Goal: Use online tool/utility: Utilize a website feature to perform a specific function

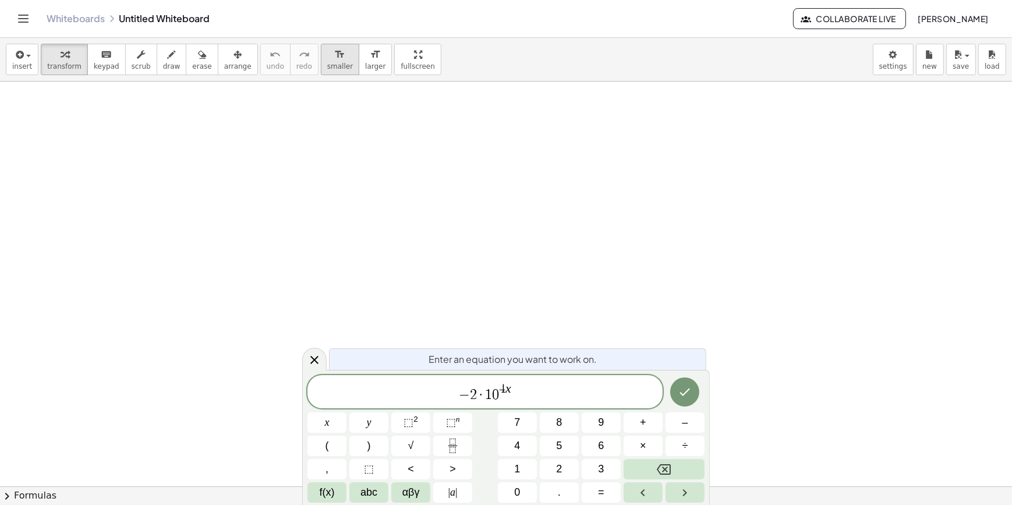
drag, startPoint x: 326, startPoint y: 15, endPoint x: 326, endPoint y: 54, distance: 39.0
drag, startPoint x: 326, startPoint y: 54, endPoint x: 531, endPoint y: 400, distance: 402.0
click at [530, 401] on span "− 2 · 1 0 4 x ​" at bounding box center [484, 392] width 355 height 21
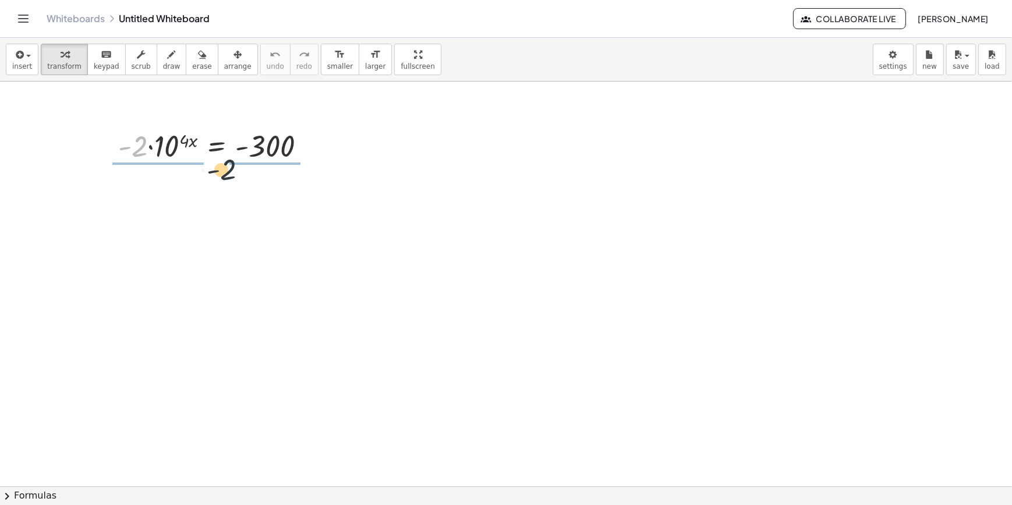
drag, startPoint x: 138, startPoint y: 146, endPoint x: 253, endPoint y: 161, distance: 115.7
click at [253, 161] on div at bounding box center [216, 145] width 208 height 40
click at [269, 146] on div at bounding box center [220, 145] width 196 height 58
click at [148, 150] on div at bounding box center [220, 145] width 216 height 58
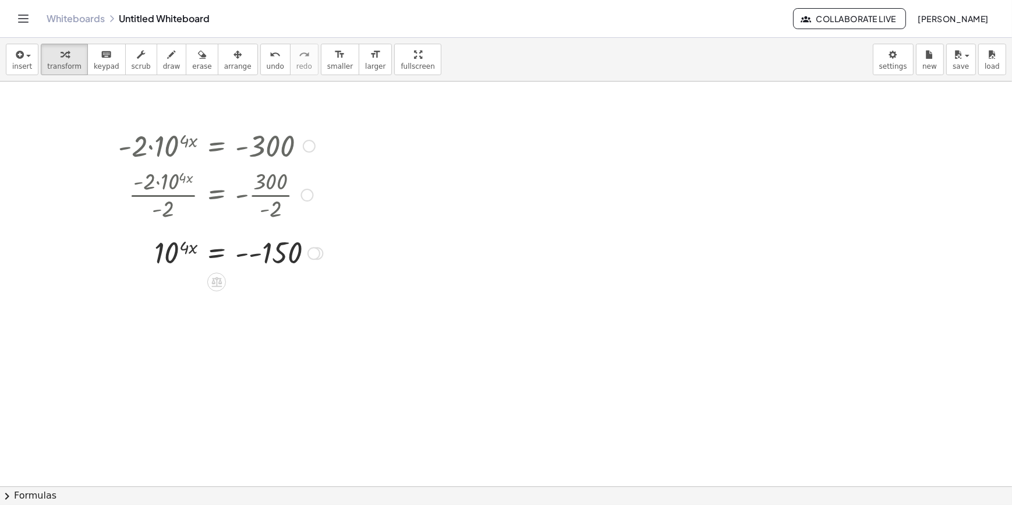
click at [256, 249] on div at bounding box center [220, 252] width 216 height 38
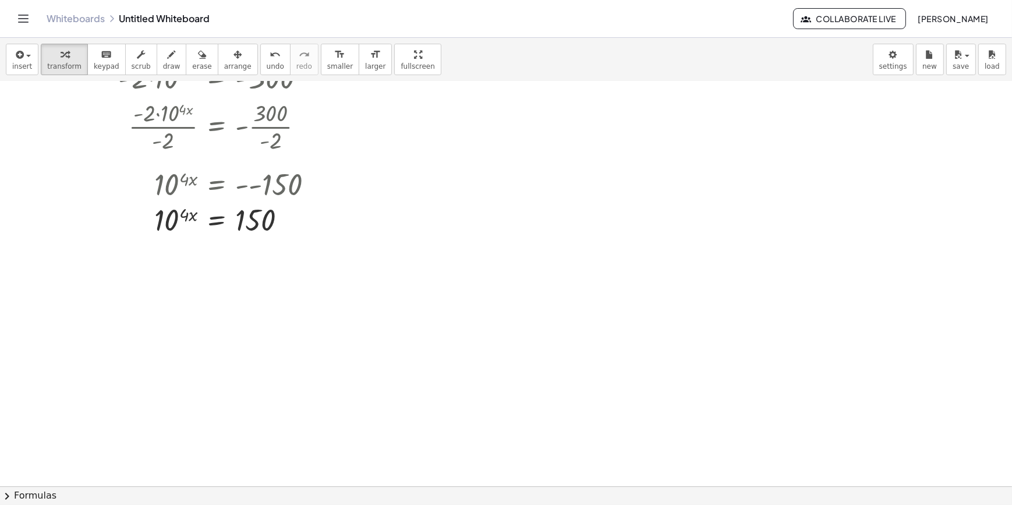
scroll to position [52, 0]
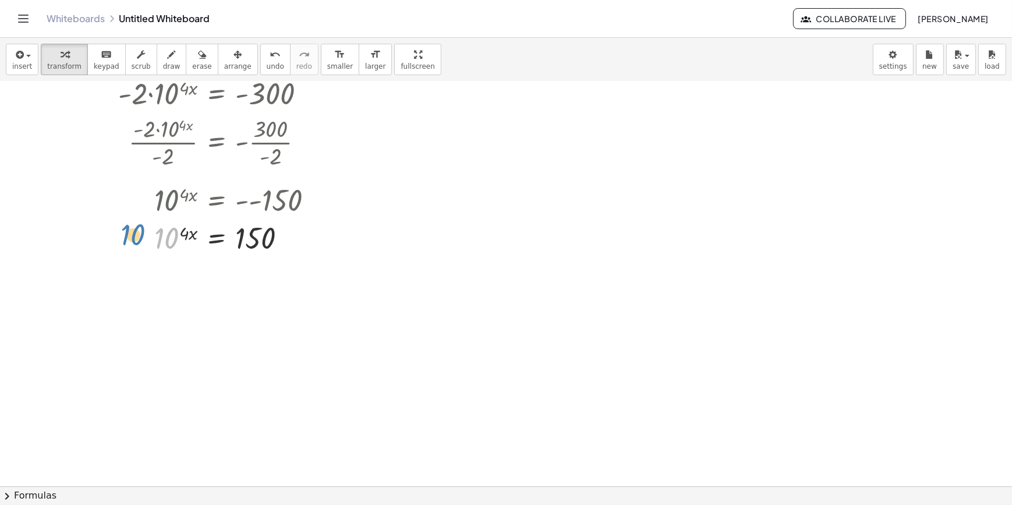
drag, startPoint x: 160, startPoint y: 238, endPoint x: 140, endPoint y: 231, distance: 21.7
click at [139, 231] on div at bounding box center [220, 238] width 216 height 38
click at [293, 241] on div at bounding box center [290, 239] width 13 height 13
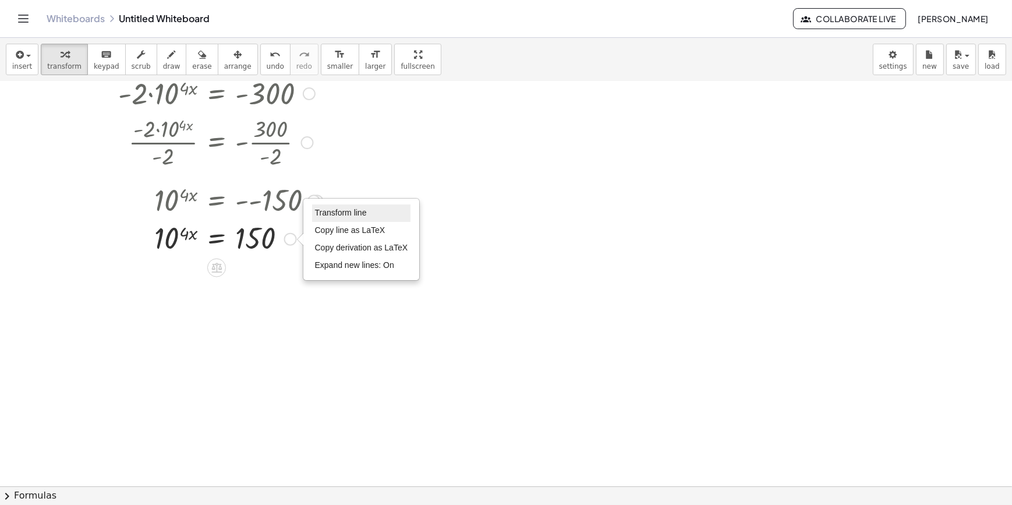
click at [345, 215] on span "Transform line" at bounding box center [341, 212] width 52 height 9
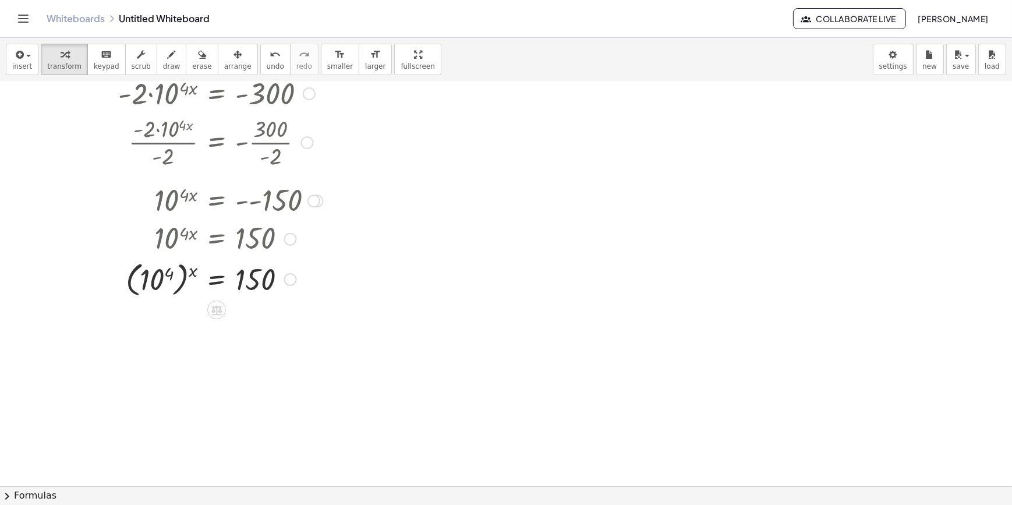
click at [183, 282] on div at bounding box center [220, 278] width 216 height 43
click at [176, 283] on div at bounding box center [220, 278] width 216 height 43
drag, startPoint x: 176, startPoint y: 283, endPoint x: 161, endPoint y: 283, distance: 15.7
click at [176, 283] on div at bounding box center [220, 278] width 216 height 43
click at [148, 283] on div at bounding box center [220, 278] width 216 height 43
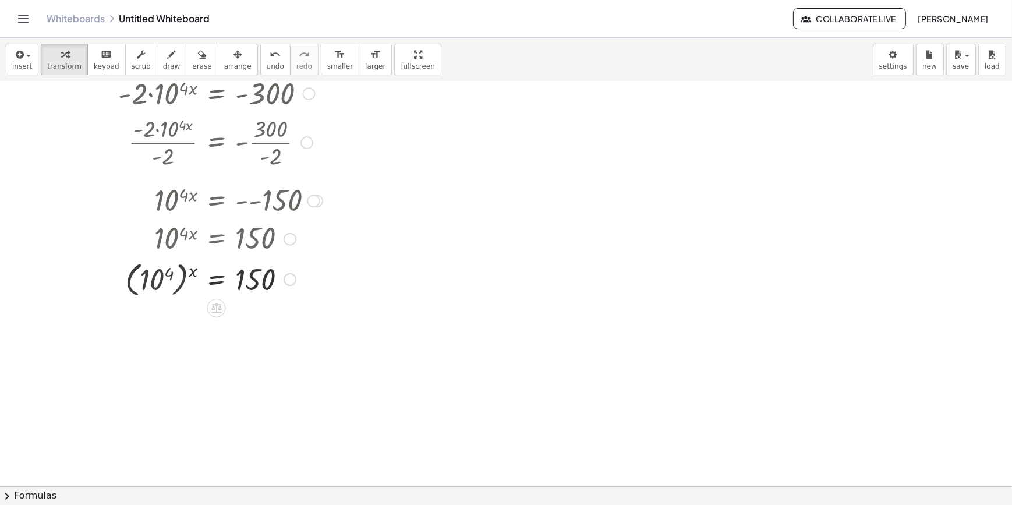
click at [148, 283] on div at bounding box center [218, 278] width 221 height 38
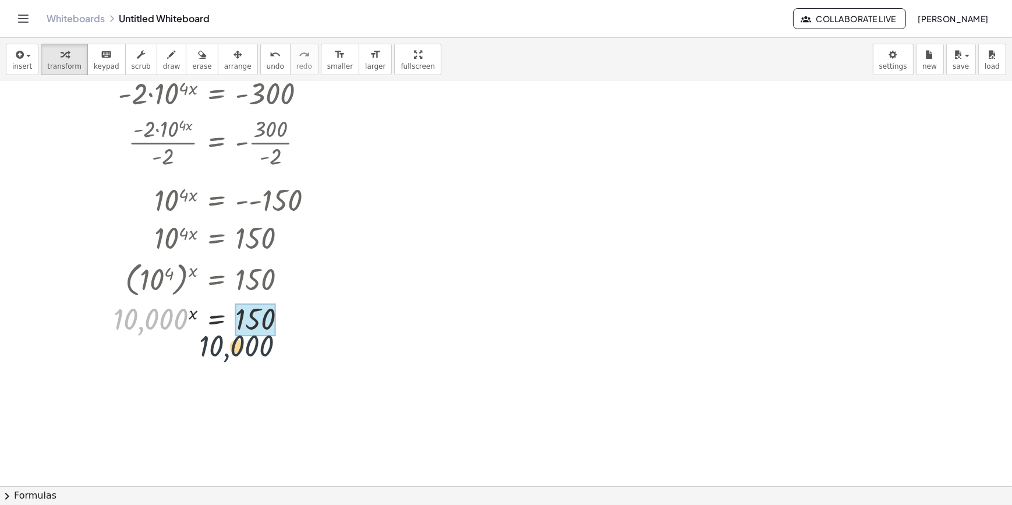
drag, startPoint x: 150, startPoint y: 313, endPoint x: 247, endPoint y: 342, distance: 100.9
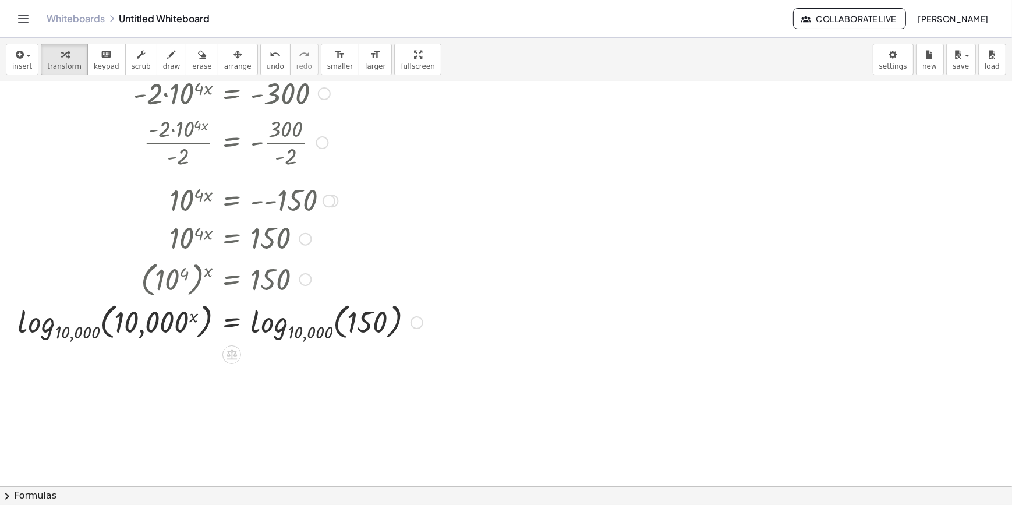
click at [192, 342] on div at bounding box center [220, 321] width 417 height 45
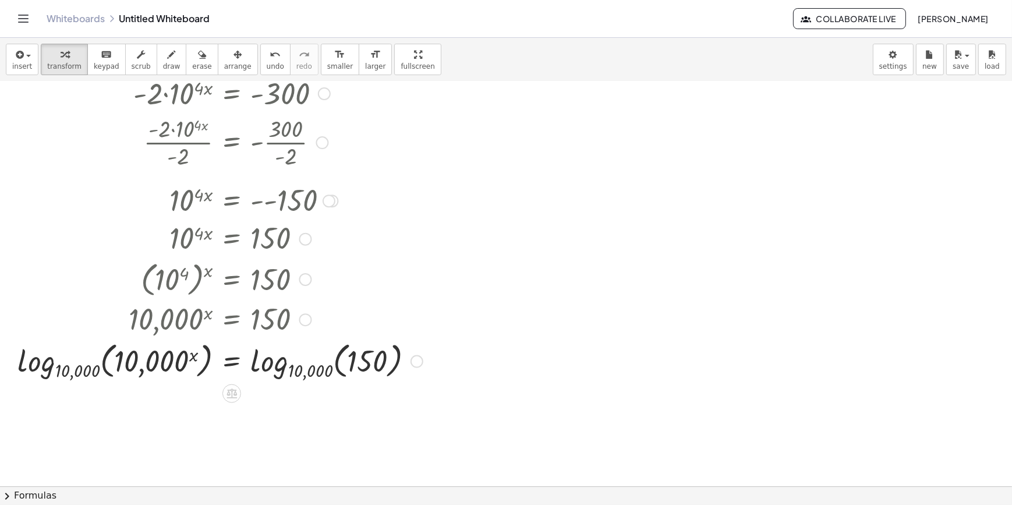
click at [180, 358] on div at bounding box center [220, 360] width 417 height 45
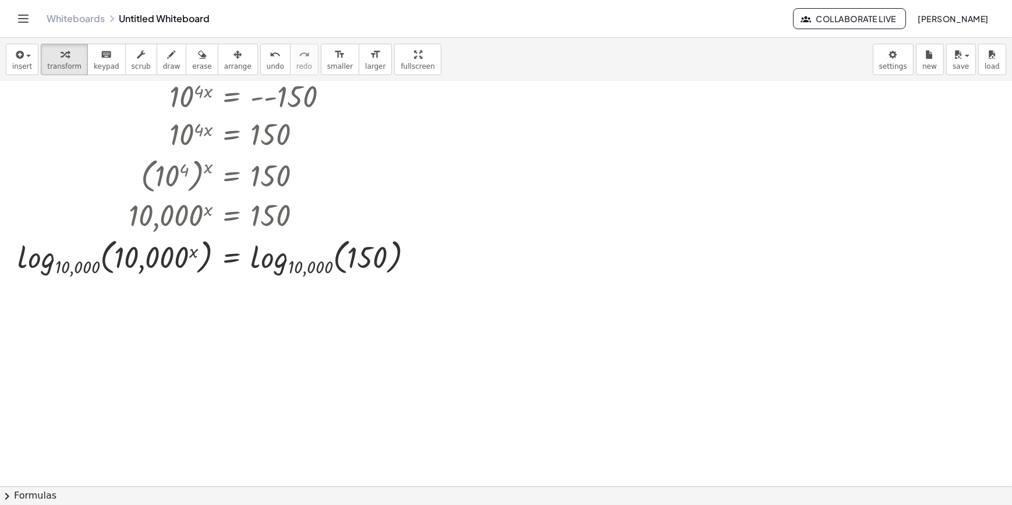
scroll to position [158, 0]
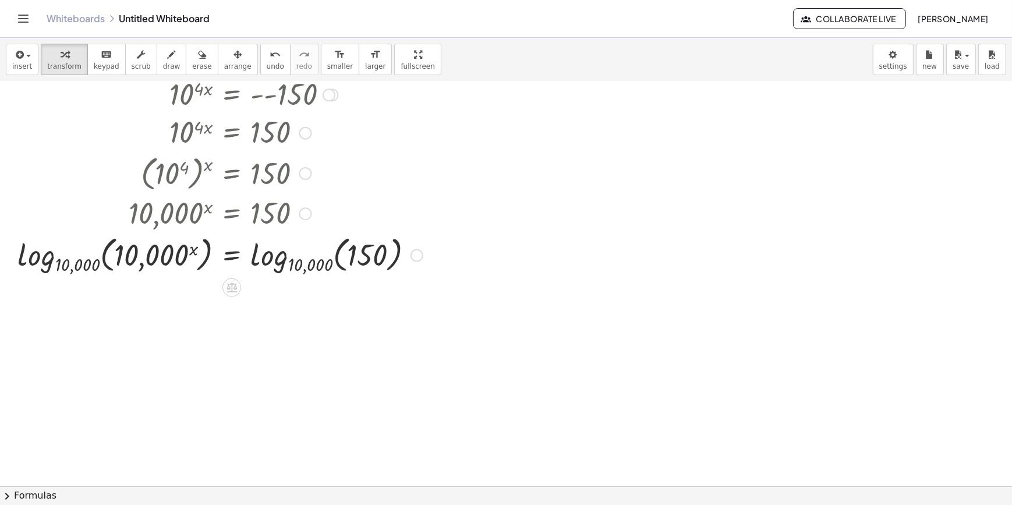
click at [139, 267] on div at bounding box center [220, 254] width 417 height 45
click at [79, 258] on div at bounding box center [220, 254] width 417 height 45
drag, startPoint x: 81, startPoint y: 260, endPoint x: 115, endPoint y: 262, distance: 34.4
click at [115, 262] on div "· - 2 · 10 ( · 4 · x ) = - 300 · - 2 · 10 ( · 4 · x ) · - 2 = - · 300 · - 2 · -…" at bounding box center [506, 327] width 1012 height 809
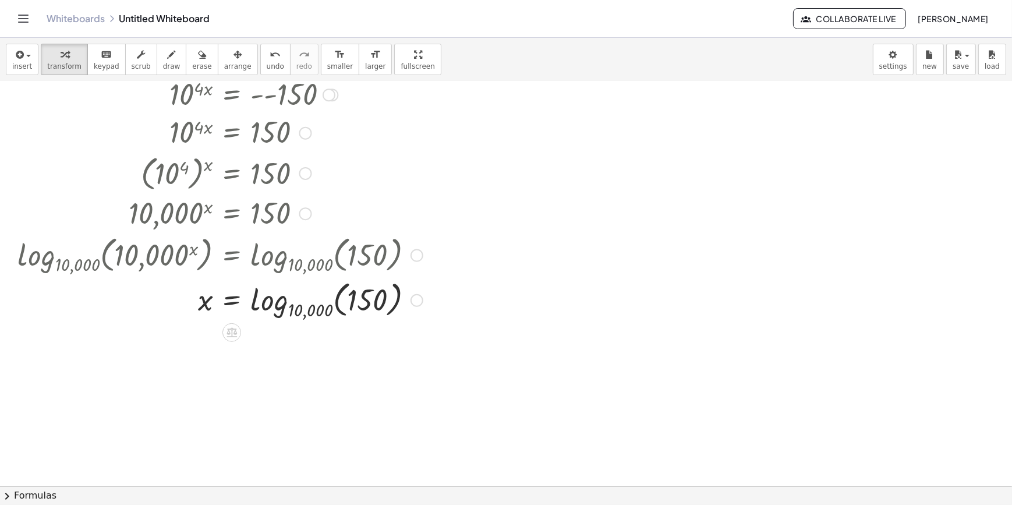
click at [268, 317] on div at bounding box center [220, 299] width 417 height 45
click at [297, 307] on div at bounding box center [220, 299] width 417 height 38
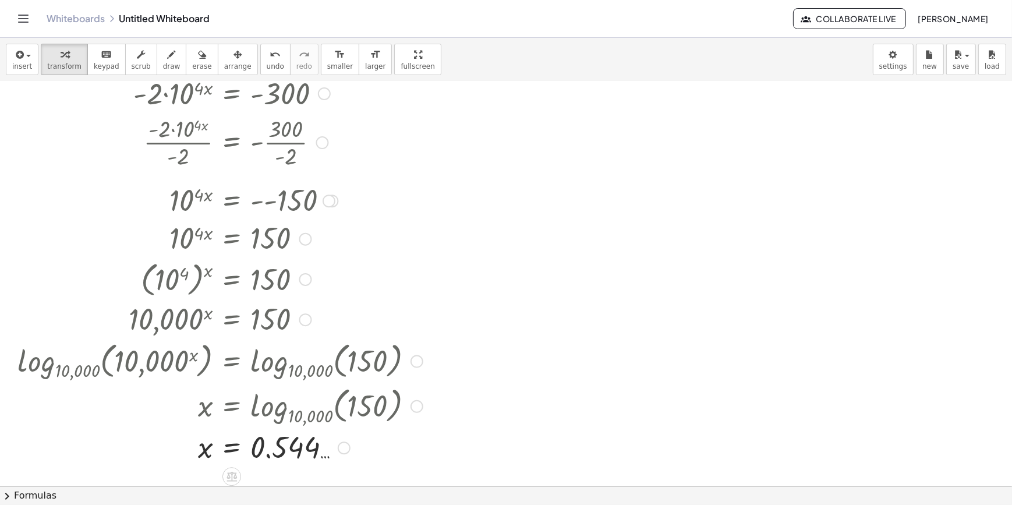
scroll to position [0, 0]
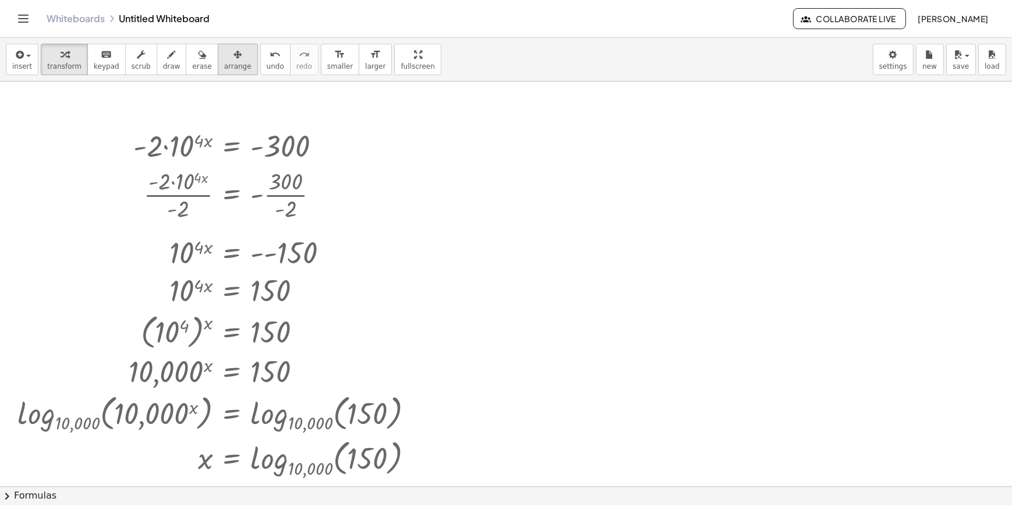
click at [224, 62] on span "arrange" at bounding box center [237, 66] width 27 height 8
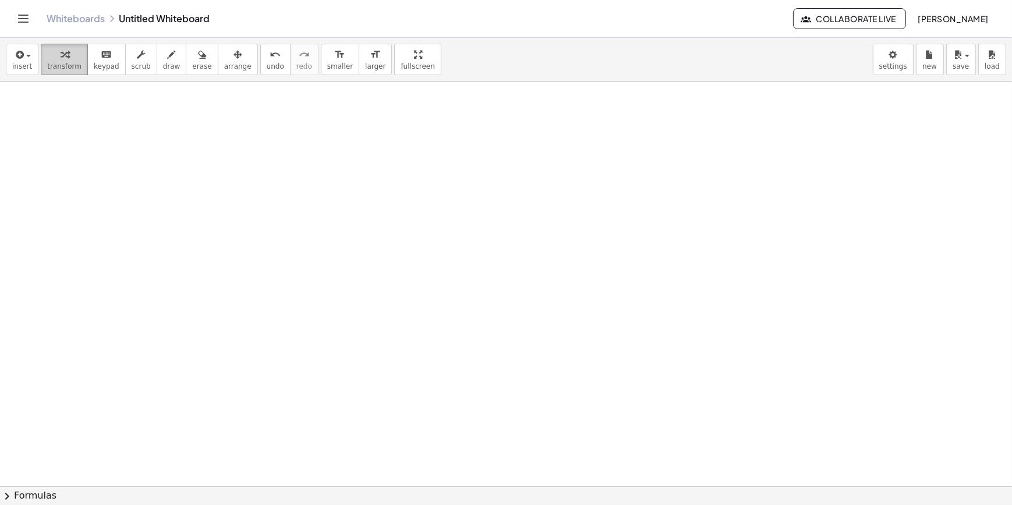
click at [73, 66] on span "transform" at bounding box center [64, 66] width 34 height 8
click at [214, 153] on div at bounding box center [506, 486] width 1012 height 809
drag, startPoint x: 239, startPoint y: 183, endPoint x: 341, endPoint y: 200, distance: 103.3
click at [338, 201] on div "· 2 · 2 · 3 ( · 2 · x · 7 ) = 30" at bounding box center [301, 178] width 175 height 51
click at [341, 200] on div at bounding box center [309, 178] width 157 height 62
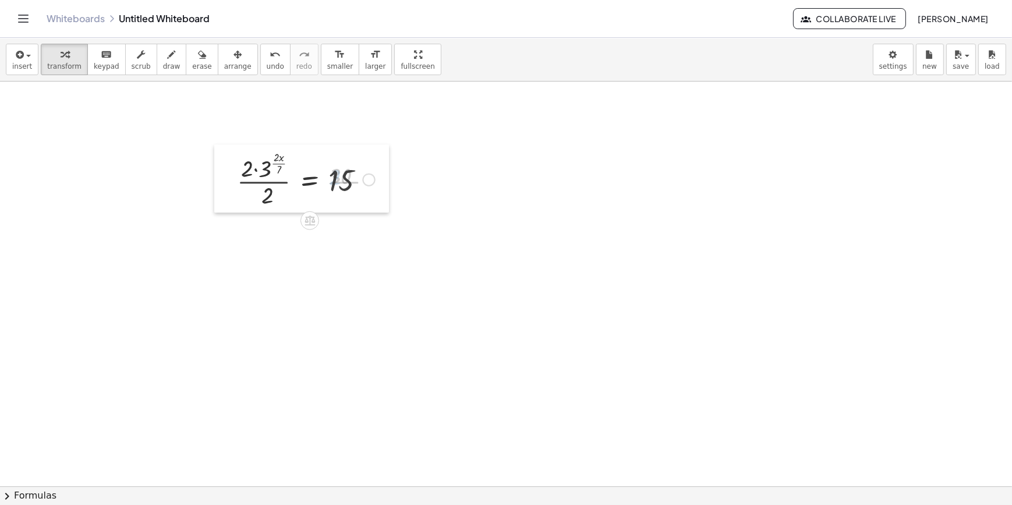
click at [228, 176] on div at bounding box center [222, 178] width 17 height 68
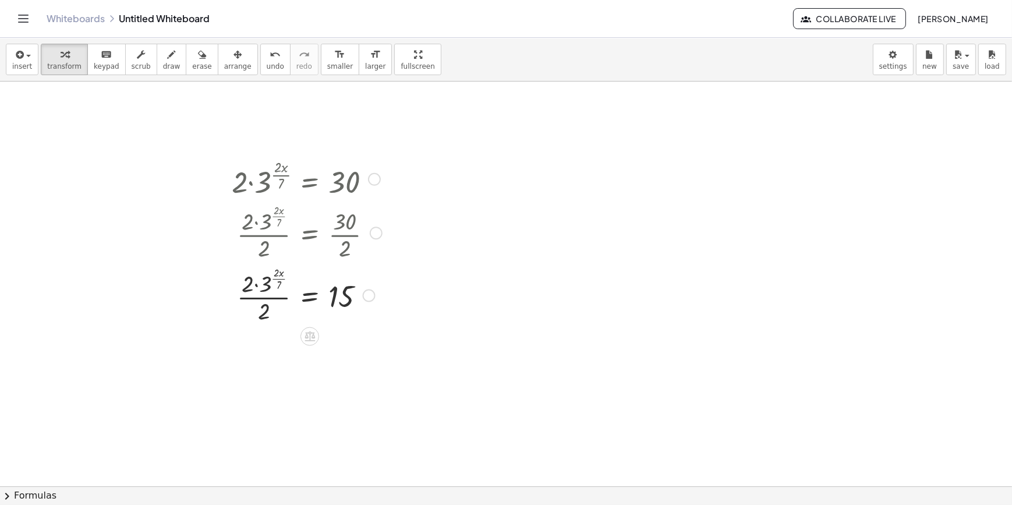
click at [276, 304] on div at bounding box center [307, 294] width 162 height 62
drag, startPoint x: 281, startPoint y: 299, endPoint x: 277, endPoint y: 292, distance: 8.3
click at [277, 292] on div at bounding box center [307, 294] width 162 height 45
drag, startPoint x: 279, startPoint y: 298, endPoint x: 261, endPoint y: 302, distance: 18.4
click at [261, 302] on div at bounding box center [307, 294] width 162 height 45
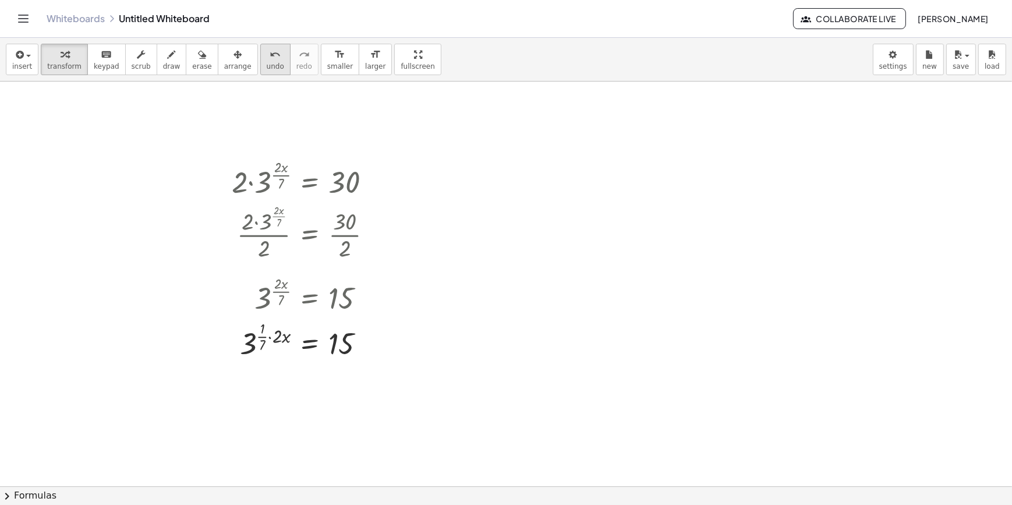
click at [260, 71] on button "undo undo" at bounding box center [275, 59] width 30 height 31
click at [365, 296] on div at bounding box center [365, 295] width 13 height 13
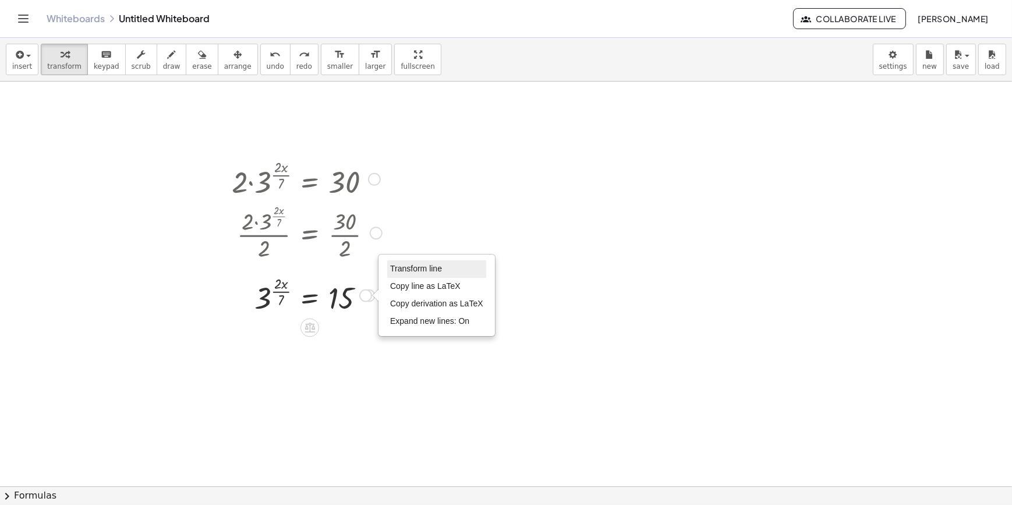
click at [405, 269] on span "Transform line" at bounding box center [416, 268] width 52 height 9
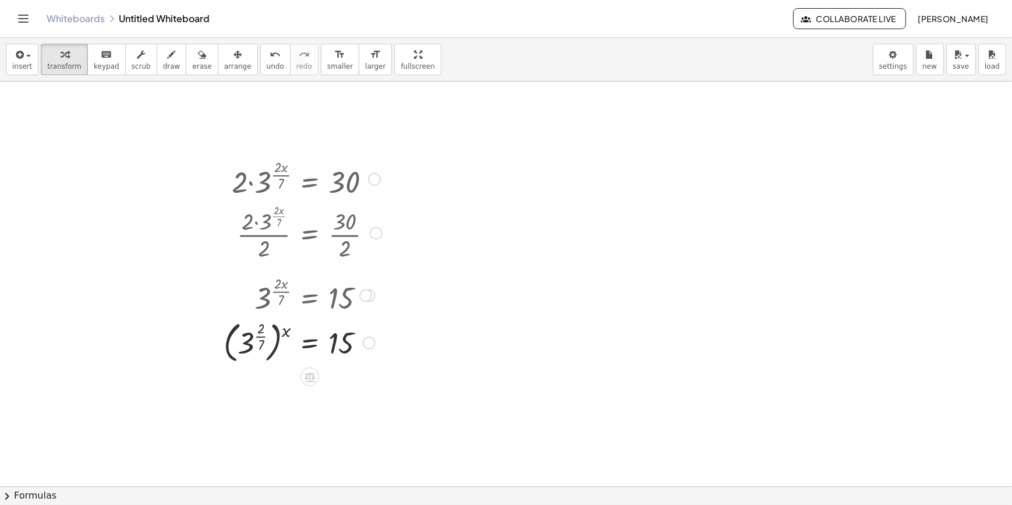
drag, startPoint x: 276, startPoint y: 337, endPoint x: 267, endPoint y: 339, distance: 9.6
click at [267, 339] on div at bounding box center [303, 341] width 170 height 49
click at [279, 337] on div at bounding box center [303, 341] width 170 height 49
drag, startPoint x: 285, startPoint y: 335, endPoint x: 265, endPoint y: 338, distance: 19.9
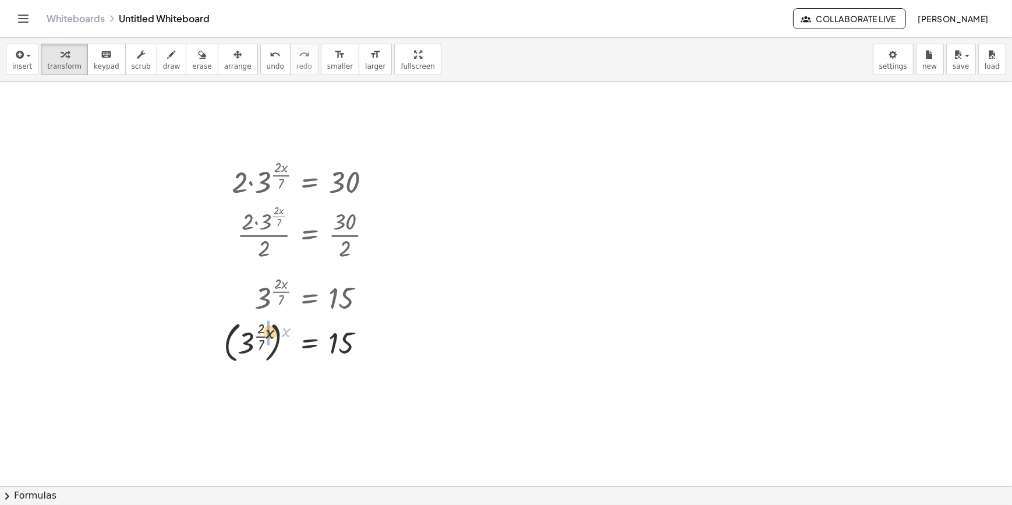
click at [265, 338] on div at bounding box center [303, 341] width 170 height 49
drag, startPoint x: 287, startPoint y: 380, endPoint x: 277, endPoint y: 371, distance: 13.6
click at [277, 371] on div at bounding box center [303, 388] width 170 height 45
click at [264, 347] on div at bounding box center [303, 341] width 170 height 49
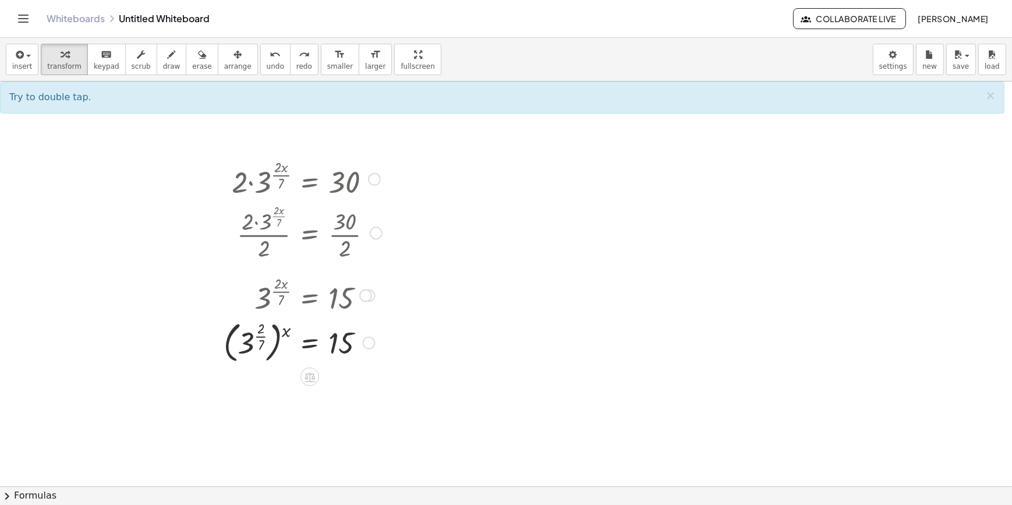
click at [255, 345] on div at bounding box center [303, 341] width 170 height 49
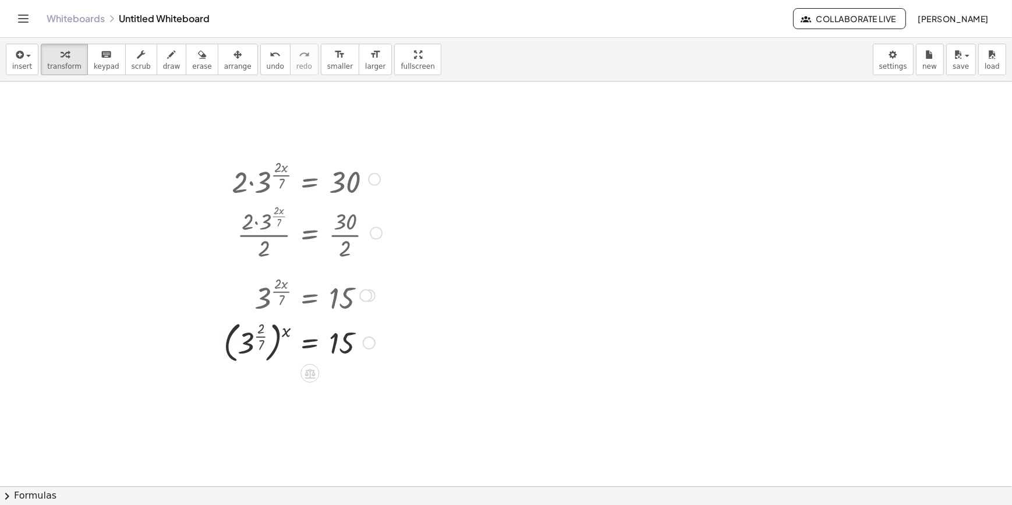
click at [255, 345] on div at bounding box center [285, 341] width 206 height 43
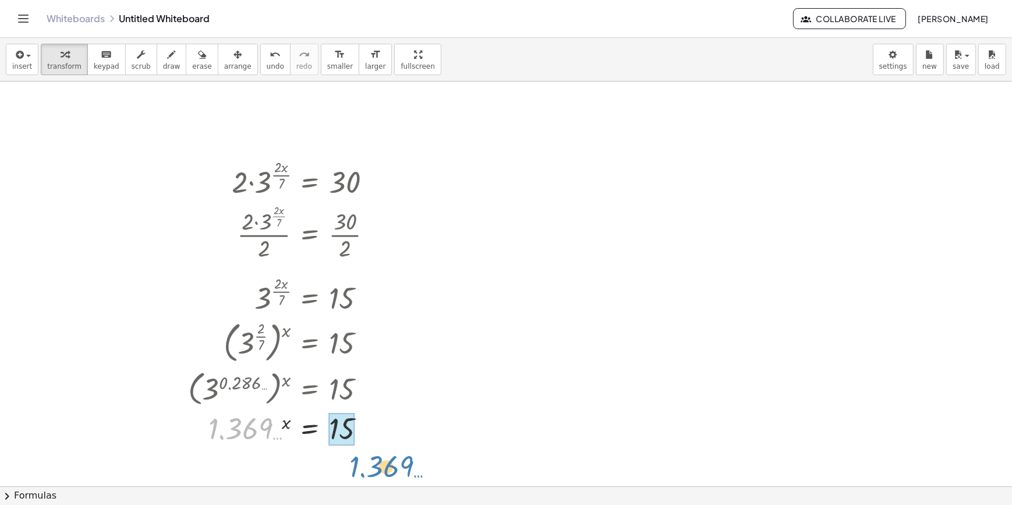
drag, startPoint x: 256, startPoint y: 424, endPoint x: 384, endPoint y: 453, distance: 130.7
click at [384, 454] on div "· 2 · 3 ( · 2 · x · 7 ) = 30 · 2 · 3 ( · 2 · x · 7 ) · 2 = · 30 · 2 · 2 · 3 ( ·…" at bounding box center [506, 486] width 1012 height 809
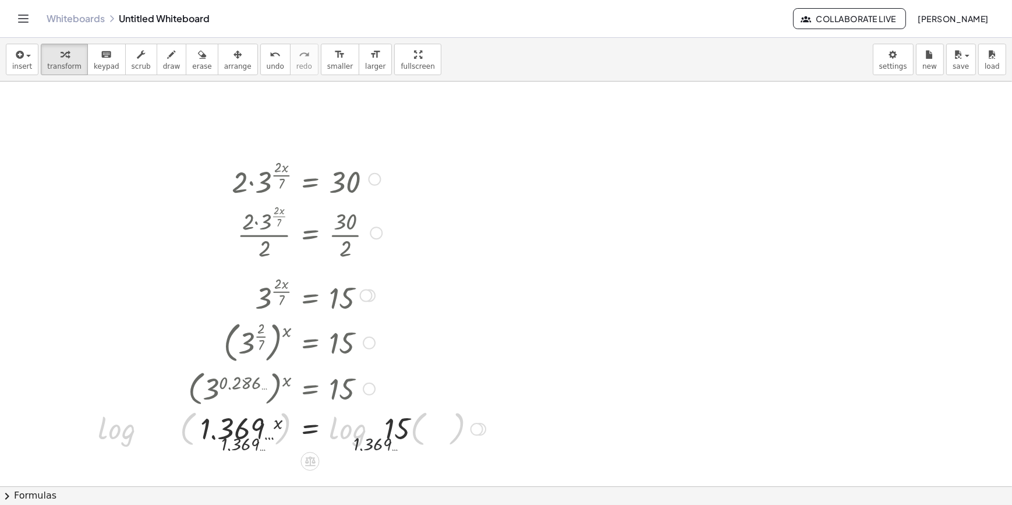
click at [375, 435] on div at bounding box center [291, 427] width 399 height 45
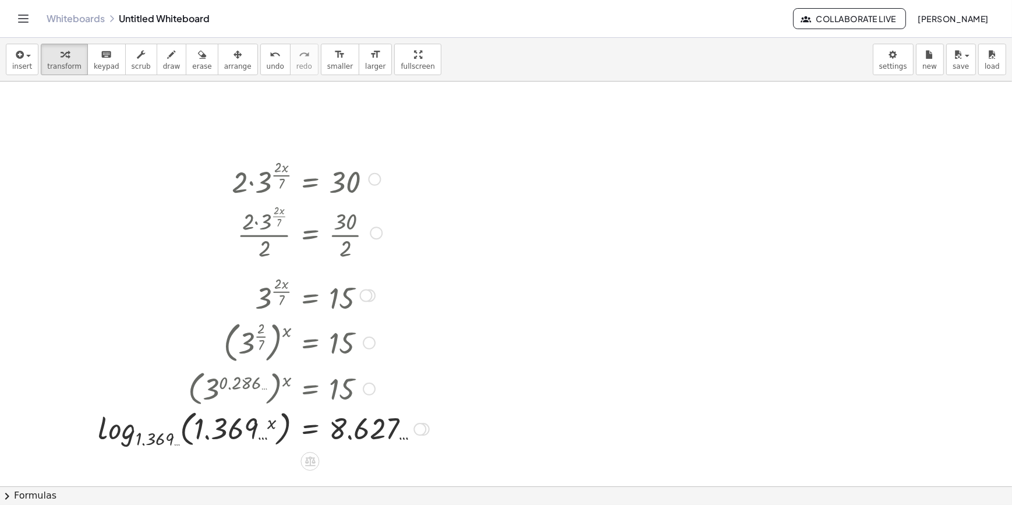
click at [222, 437] on div at bounding box center [263, 427] width 343 height 45
click at [155, 433] on div at bounding box center [263, 427] width 343 height 45
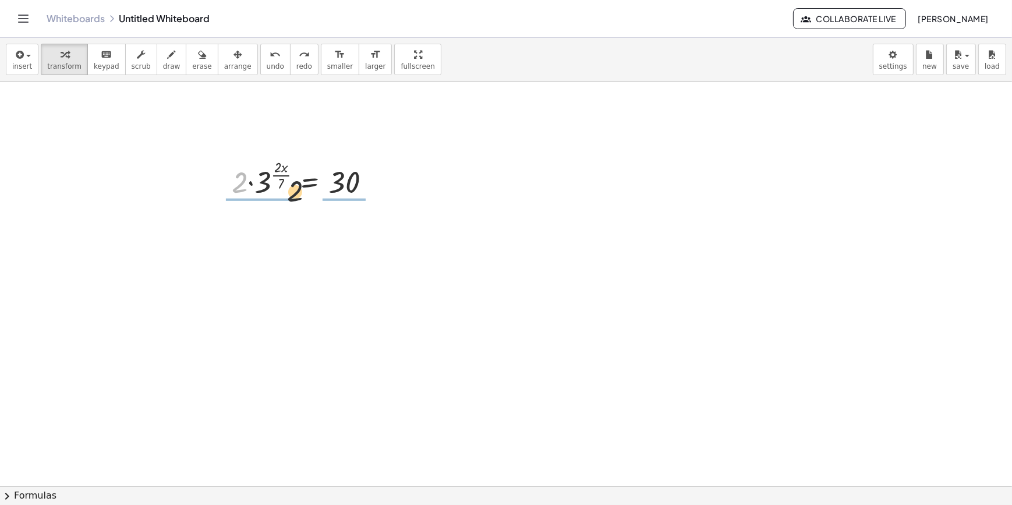
drag, startPoint x: 239, startPoint y: 187, endPoint x: 344, endPoint y: 203, distance: 105.5
click at [349, 194] on div at bounding box center [309, 178] width 157 height 62
click at [267, 189] on div at bounding box center [306, 178] width 160 height 62
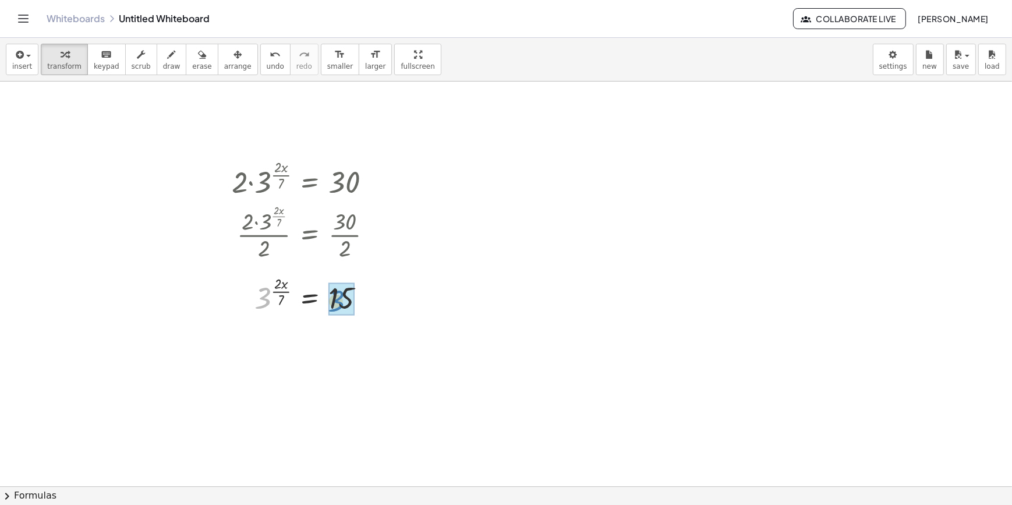
drag, startPoint x: 264, startPoint y: 303, endPoint x: 327, endPoint y: 304, distance: 63.5
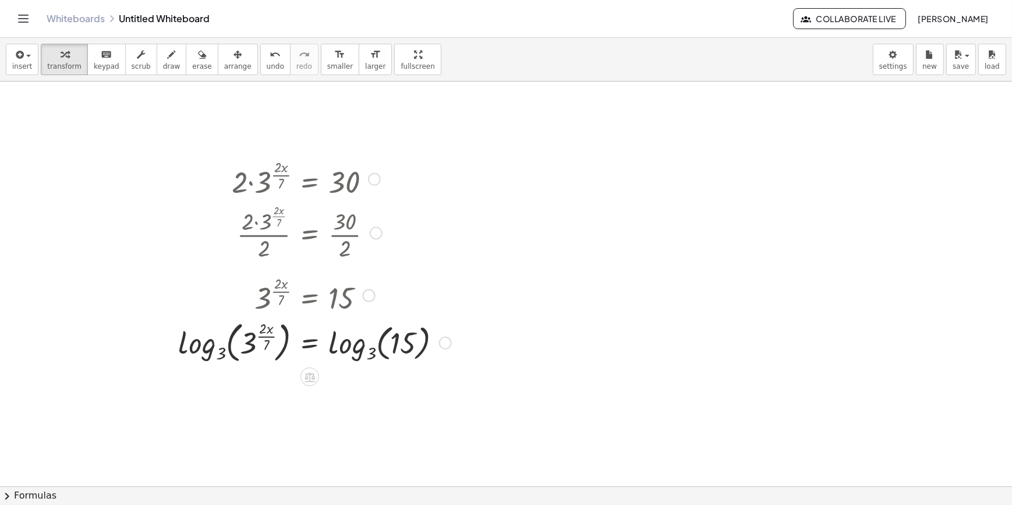
drag, startPoint x: 223, startPoint y: 349, endPoint x: 231, endPoint y: 348, distance: 7.7
click at [231, 348] on div at bounding box center [314, 341] width 285 height 49
click at [236, 345] on div at bounding box center [314, 341] width 285 height 49
click at [225, 356] on div at bounding box center [314, 341] width 285 height 49
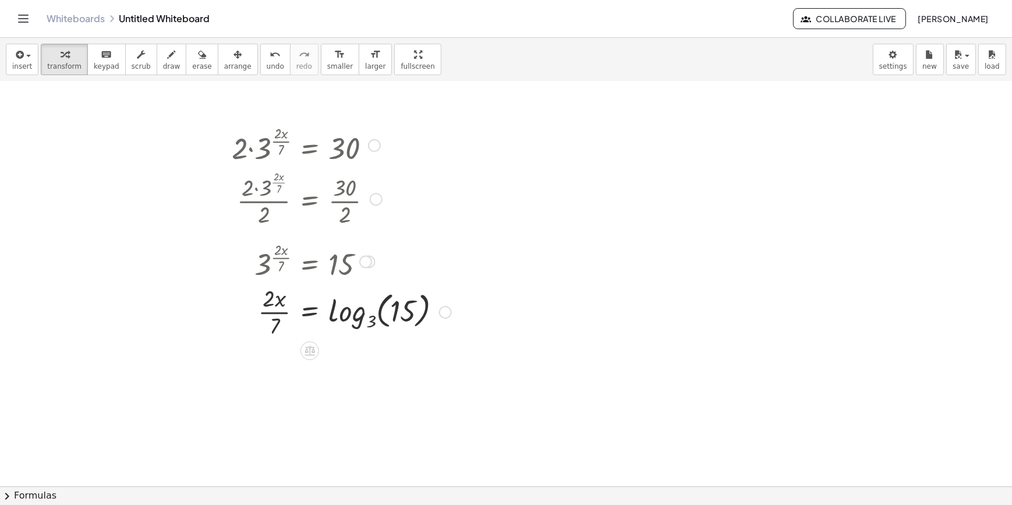
scroll to position [52, 0]
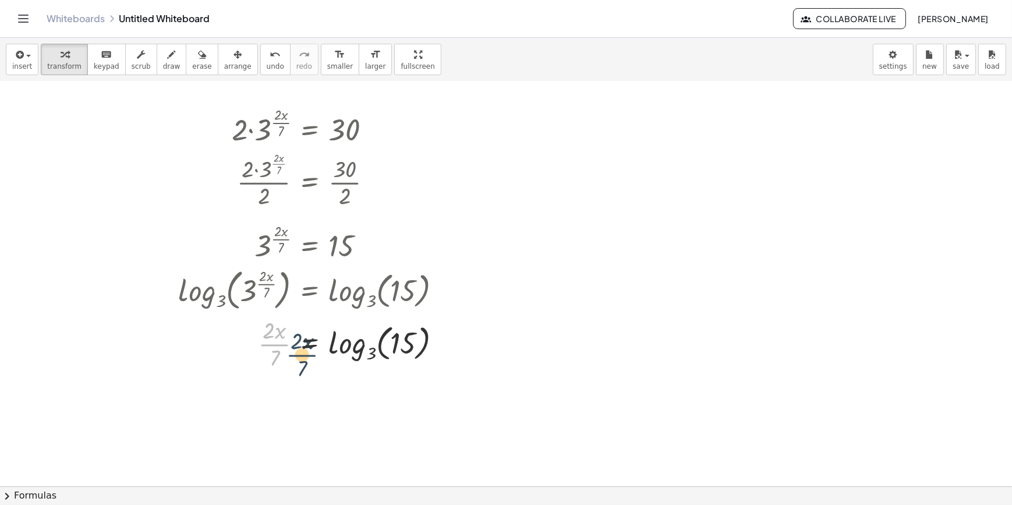
drag, startPoint x: 267, startPoint y: 344, endPoint x: 280, endPoint y: 345, distance: 12.9
click at [281, 345] on div at bounding box center [314, 343] width 285 height 58
drag, startPoint x: 285, startPoint y: 334, endPoint x: 297, endPoint y: 341, distance: 13.3
click at [297, 341] on div at bounding box center [314, 343] width 285 height 58
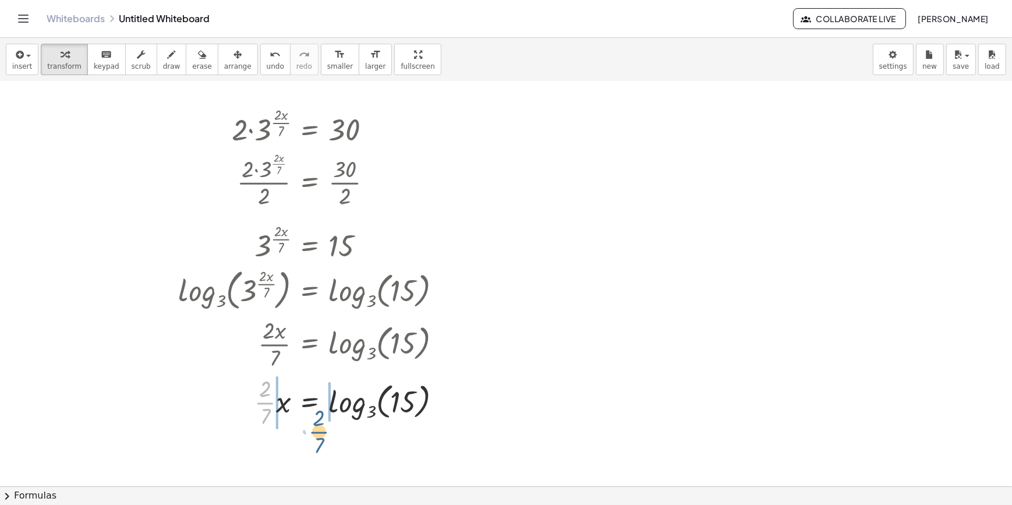
drag, startPoint x: 261, startPoint y: 344, endPoint x: 321, endPoint y: 373, distance: 66.7
click at [321, 373] on div at bounding box center [314, 401] width 285 height 58
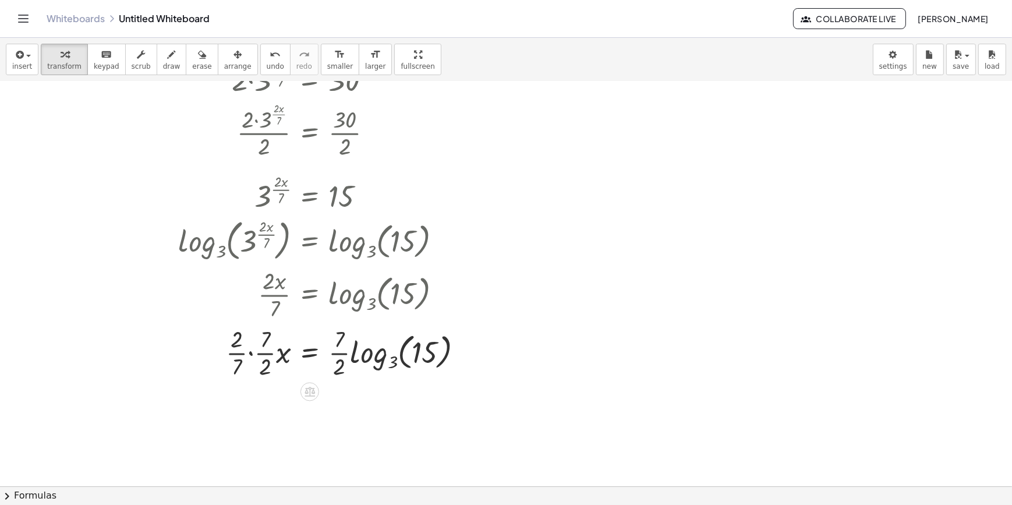
scroll to position [158, 0]
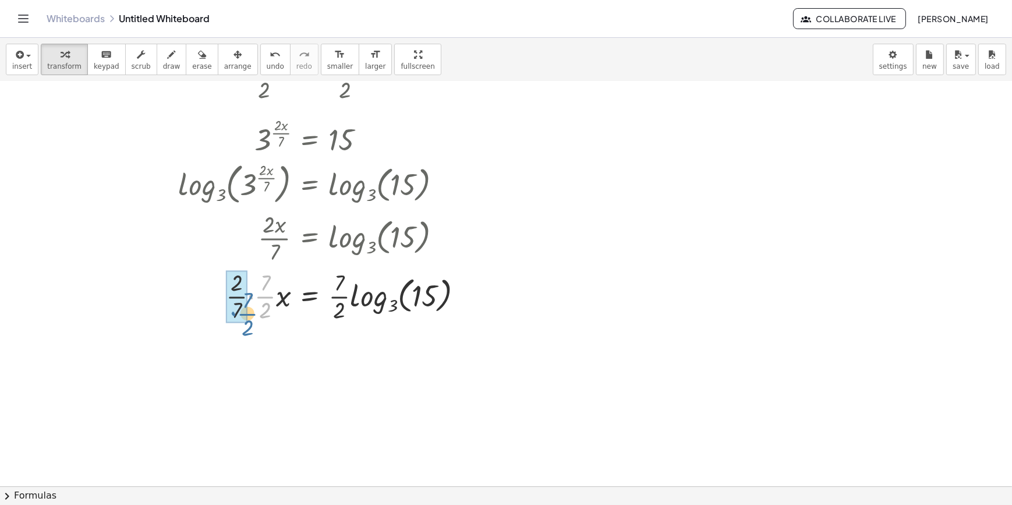
drag, startPoint x: 254, startPoint y: 298, endPoint x: 236, endPoint y: 314, distance: 24.7
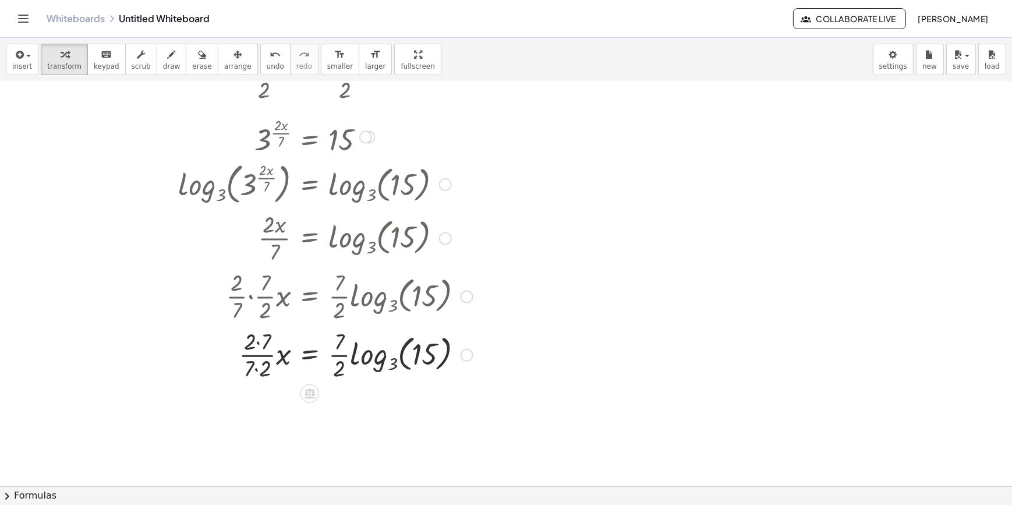
click at [261, 341] on div at bounding box center [325, 354] width 306 height 58
click at [260, 367] on div at bounding box center [325, 354] width 306 height 58
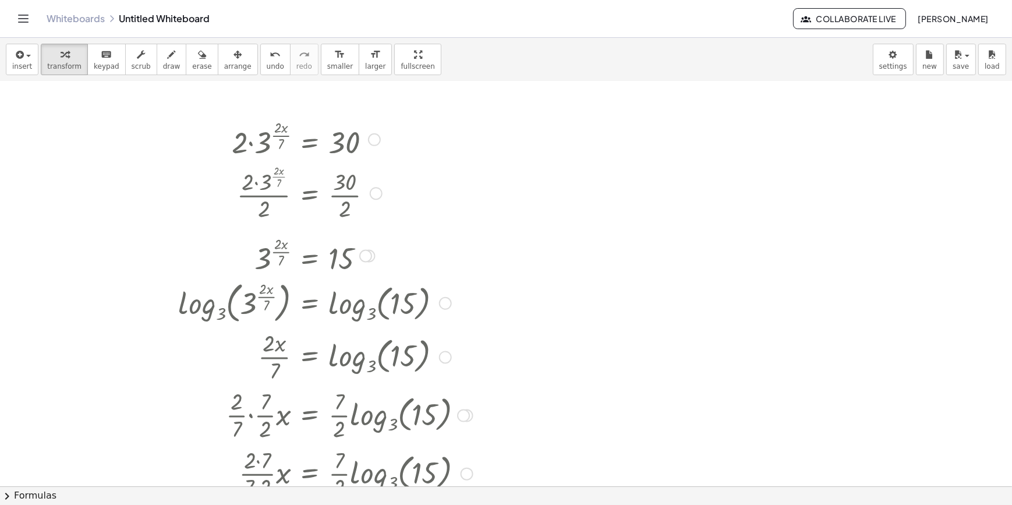
scroll to position [0, 0]
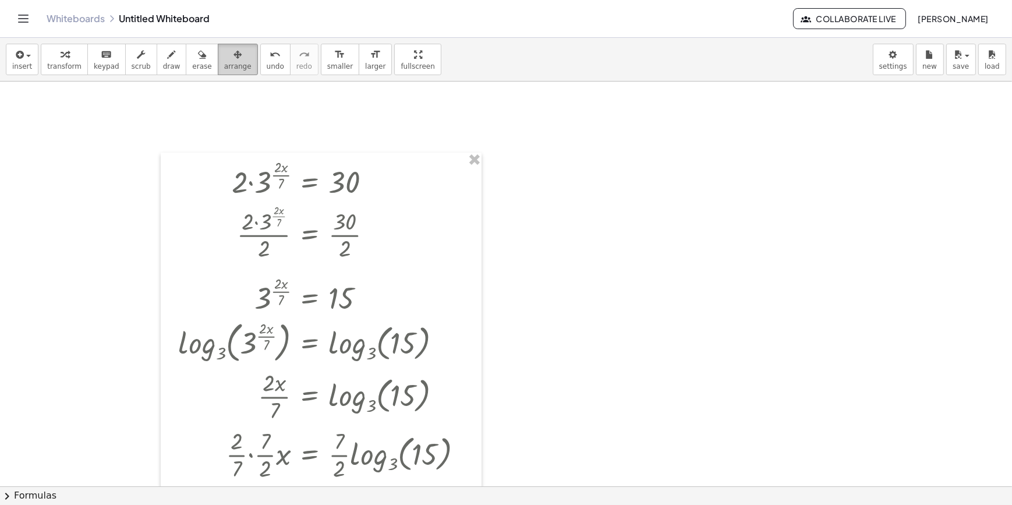
drag, startPoint x: 211, startPoint y: 51, endPoint x: 314, endPoint y: 99, distance: 113.6
click at [224, 52] on div "button" at bounding box center [237, 54] width 27 height 14
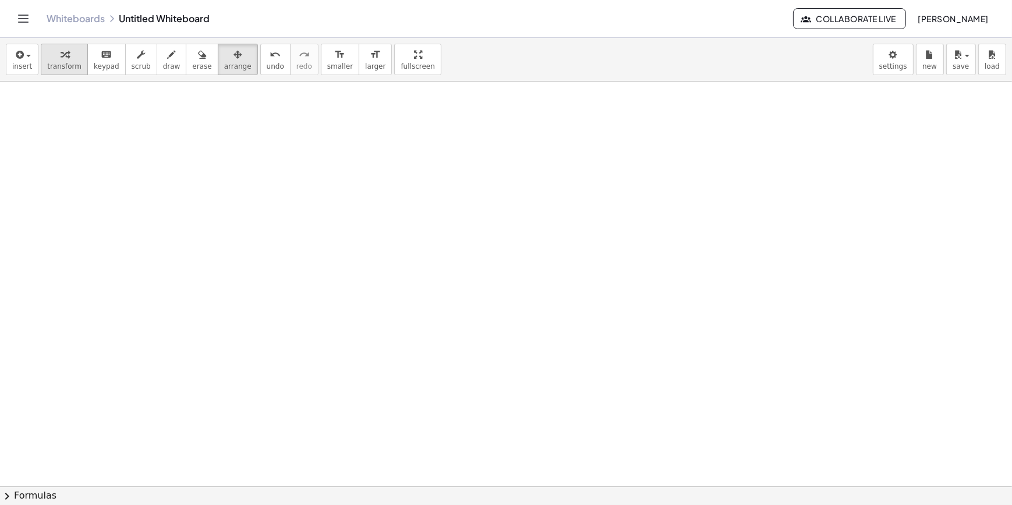
click at [69, 58] on div "button" at bounding box center [64, 54] width 34 height 14
click at [217, 133] on div at bounding box center [506, 486] width 1012 height 809
click at [360, 149] on div at bounding box center [332, 156] width 209 height 40
click at [390, 153] on div at bounding box center [332, 156] width 209 height 40
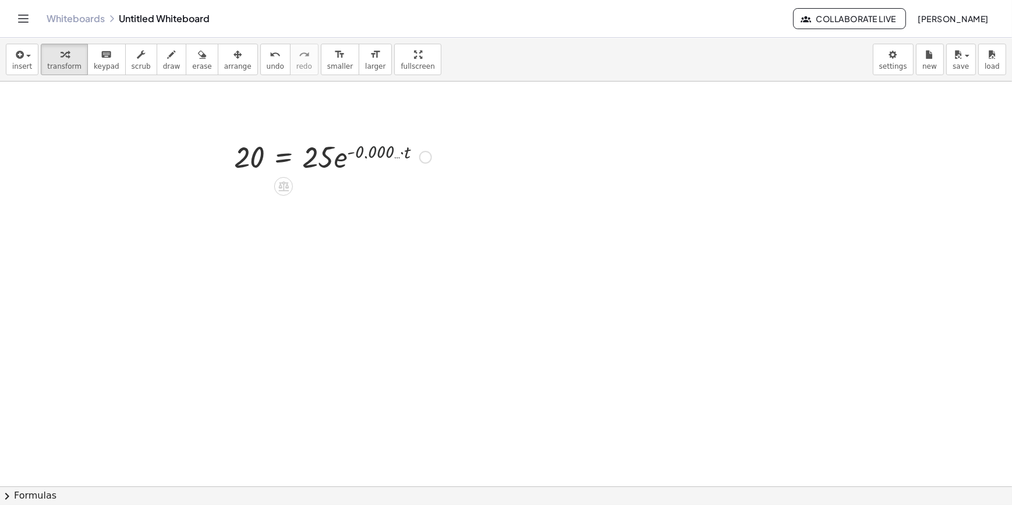
click at [390, 153] on div at bounding box center [332, 156] width 209 height 40
click at [406, 154] on div at bounding box center [332, 156] width 209 height 40
click at [346, 157] on div at bounding box center [332, 156] width 209 height 40
drag, startPoint x: 367, startPoint y: 153, endPoint x: 314, endPoint y: 163, distance: 53.4
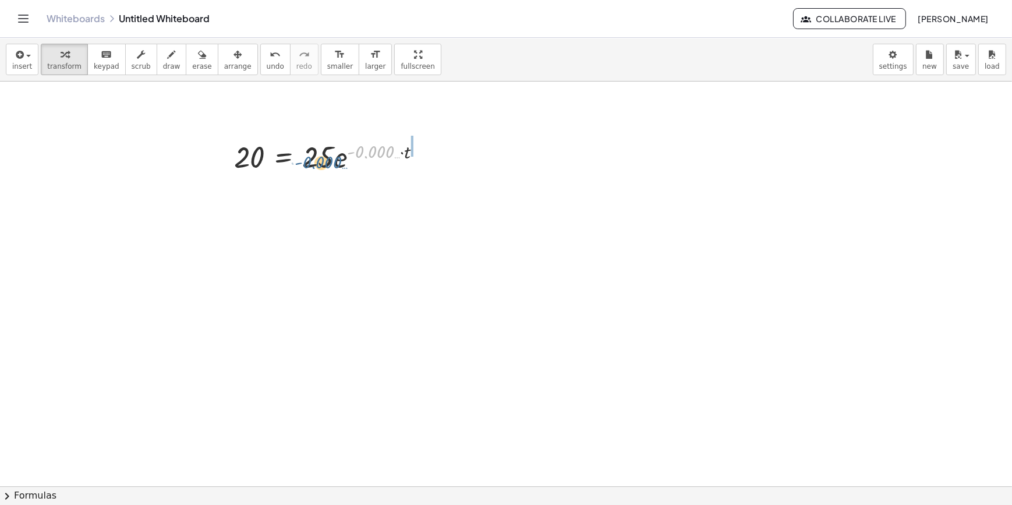
click at [314, 163] on div at bounding box center [332, 156] width 209 height 40
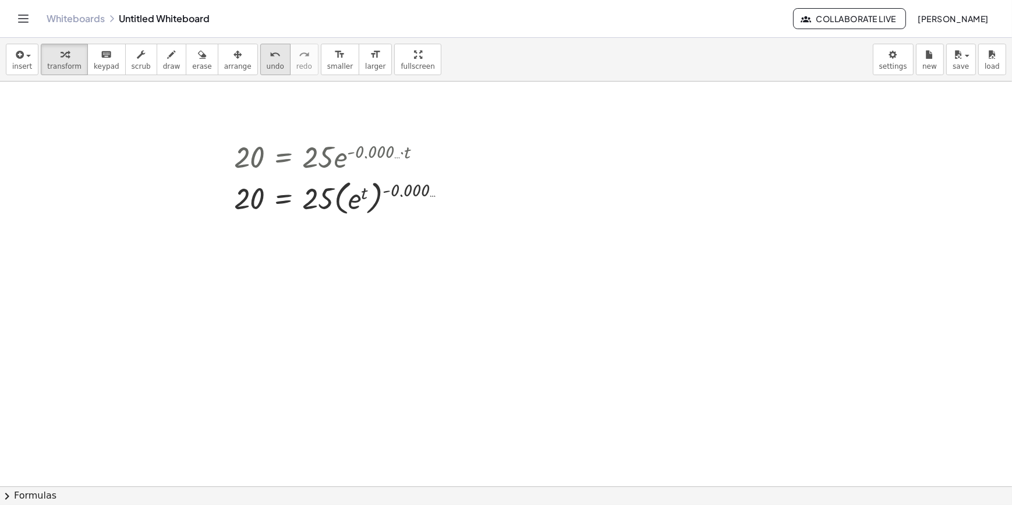
click at [267, 69] on span "undo" at bounding box center [275, 66] width 17 height 8
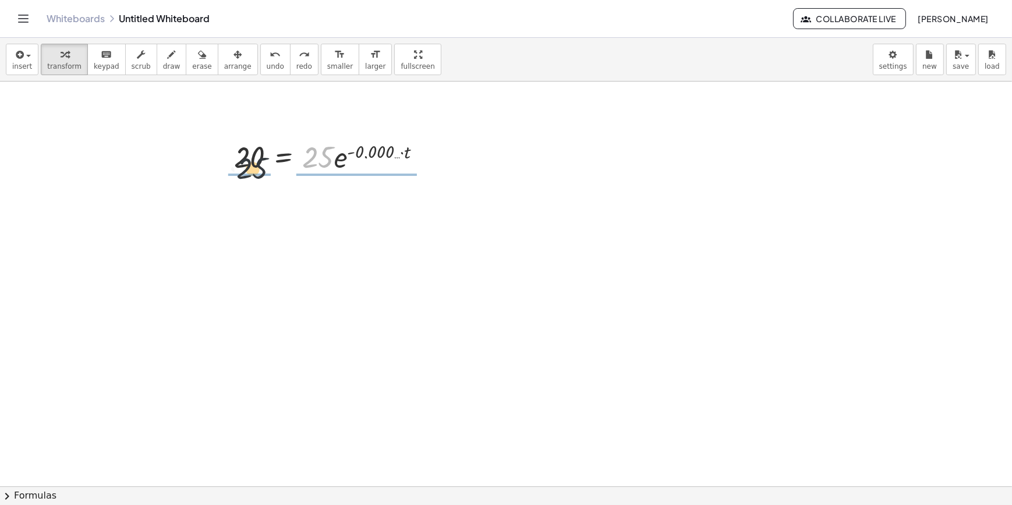
drag, startPoint x: 314, startPoint y: 161, endPoint x: 247, endPoint y: 167, distance: 67.8
click at [246, 169] on div at bounding box center [332, 156] width 209 height 40
click at [254, 159] on div at bounding box center [323, 156] width 194 height 58
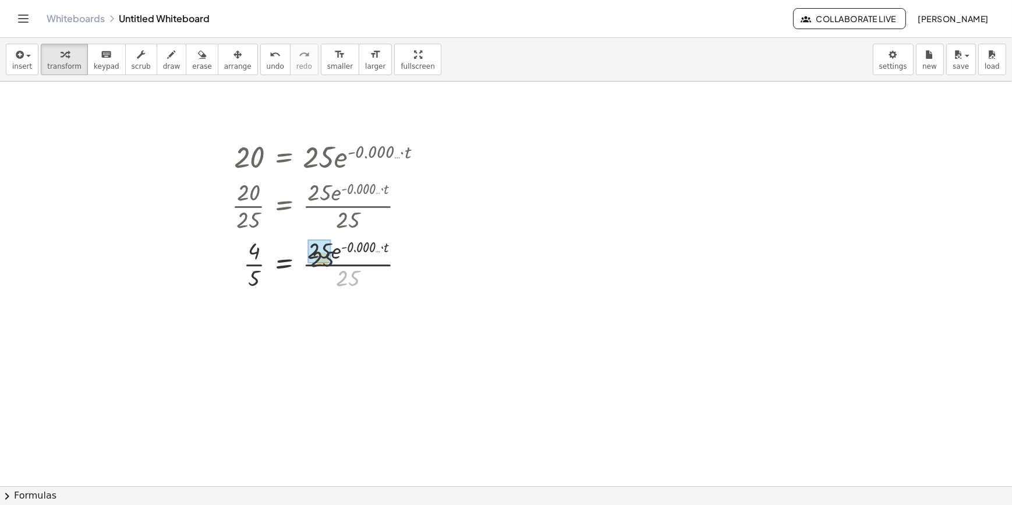
drag, startPoint x: 350, startPoint y: 277, endPoint x: 332, endPoint y: 264, distance: 22.1
drag, startPoint x: 300, startPoint y: 273, endPoint x: 261, endPoint y: 278, distance: 39.3
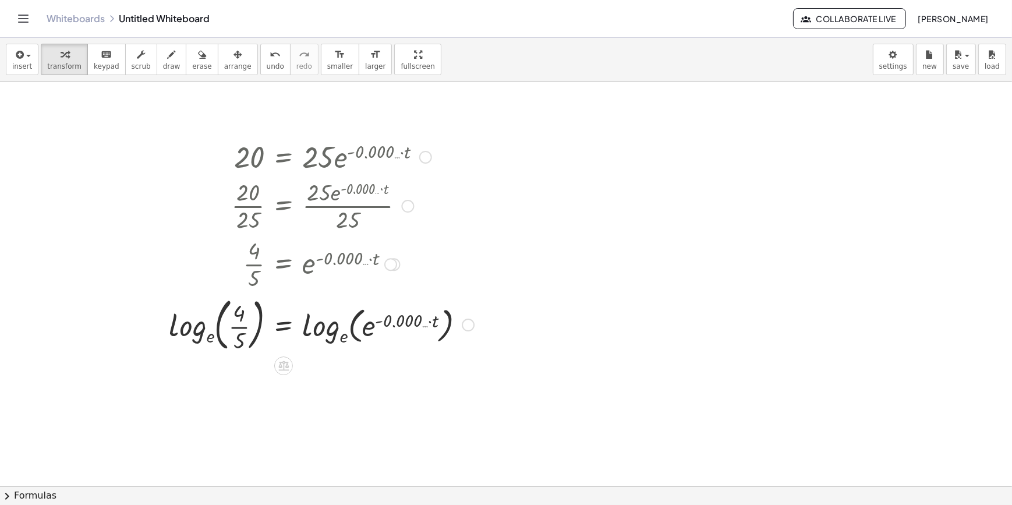
click at [215, 334] on div at bounding box center [321, 323] width 317 height 63
click at [346, 335] on div at bounding box center [321, 323] width 317 height 63
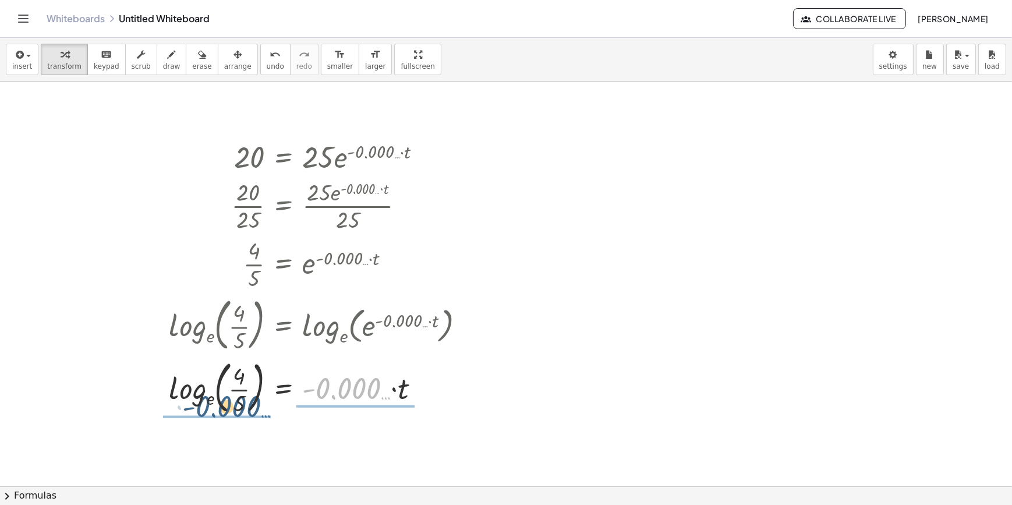
drag, startPoint x: 352, startPoint y: 398, endPoint x: 240, endPoint y: 410, distance: 112.5
click at [240, 410] on div at bounding box center [321, 386] width 317 height 63
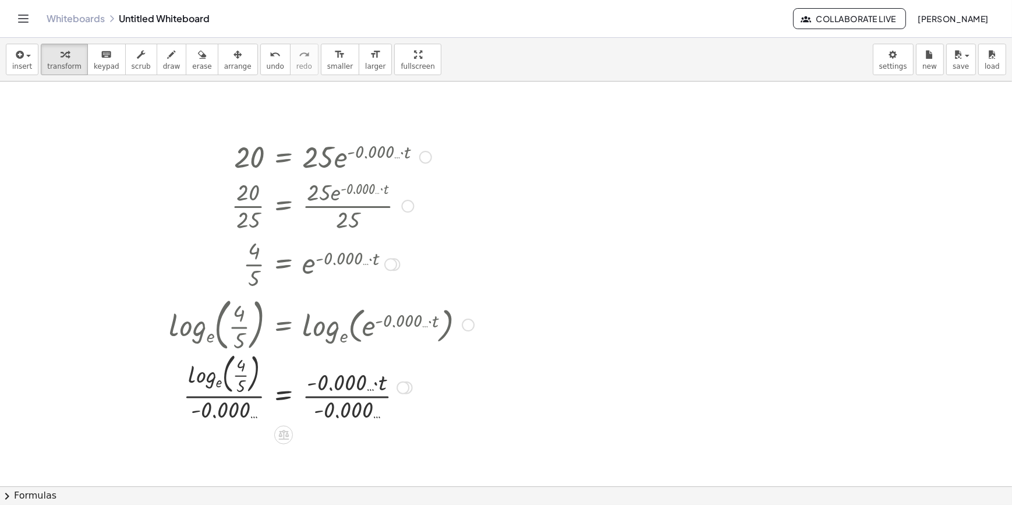
click at [243, 413] on div at bounding box center [321, 387] width 317 height 76
click at [323, 413] on div at bounding box center [321, 387] width 317 height 76
click at [335, 403] on div at bounding box center [321, 387] width 317 height 76
click at [219, 386] on div at bounding box center [321, 387] width 317 height 76
click at [240, 384] on div at bounding box center [321, 387] width 317 height 76
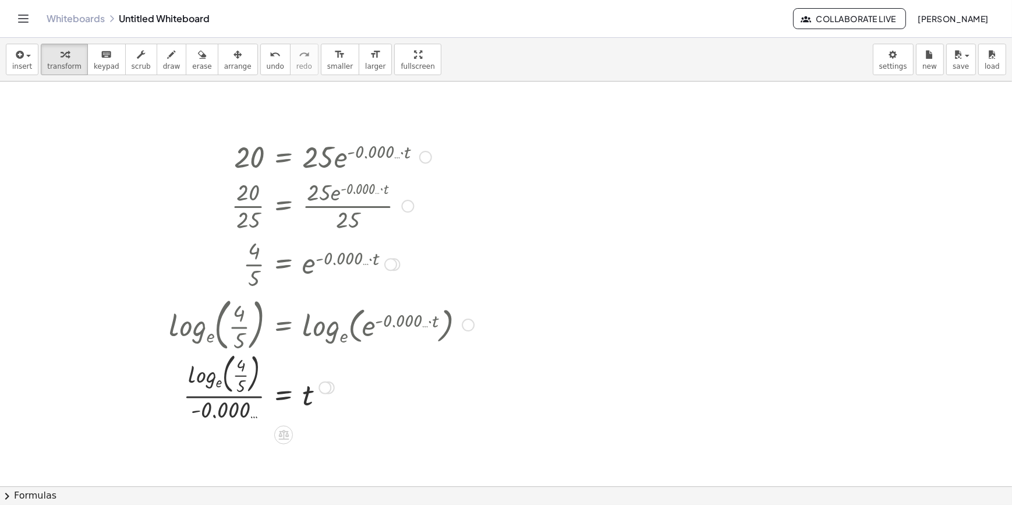
click at [240, 384] on div at bounding box center [321, 387] width 317 height 76
click at [247, 389] on div at bounding box center [321, 386] width 317 height 62
click at [211, 384] on div at bounding box center [321, 386] width 317 height 62
click at [206, 383] on div at bounding box center [321, 386] width 317 height 62
click at [206, 378] on div at bounding box center [321, 386] width 317 height 58
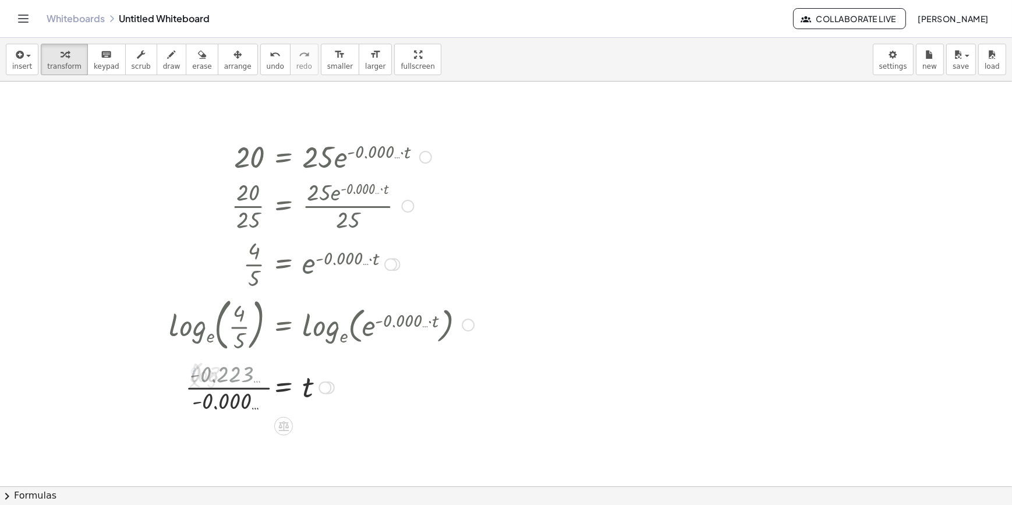
click at [215, 390] on div at bounding box center [321, 386] width 317 height 58
click at [260, 73] on button "undo undo" at bounding box center [275, 59] width 30 height 31
click at [255, 76] on div "insert select one: Math Expression Function Text Youtube Video Graphing Geometr…" at bounding box center [506, 60] width 1012 height 44
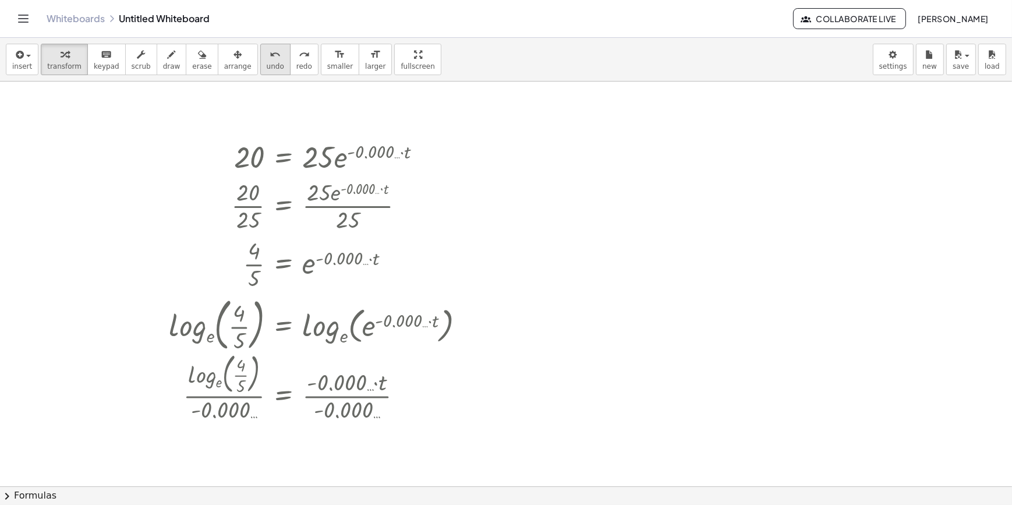
click at [267, 68] on span "undo" at bounding box center [275, 66] width 17 height 8
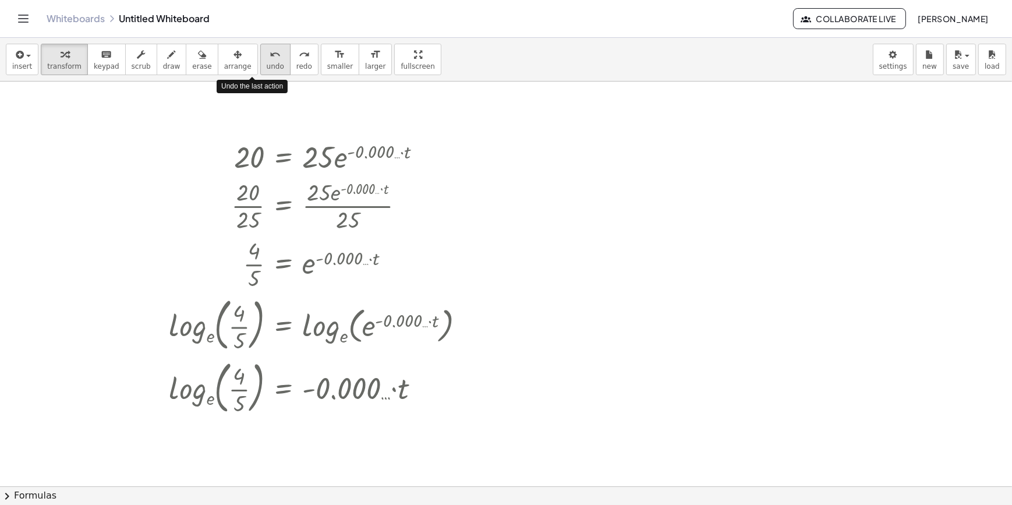
click at [267, 68] on span "undo" at bounding box center [275, 66] width 17 height 8
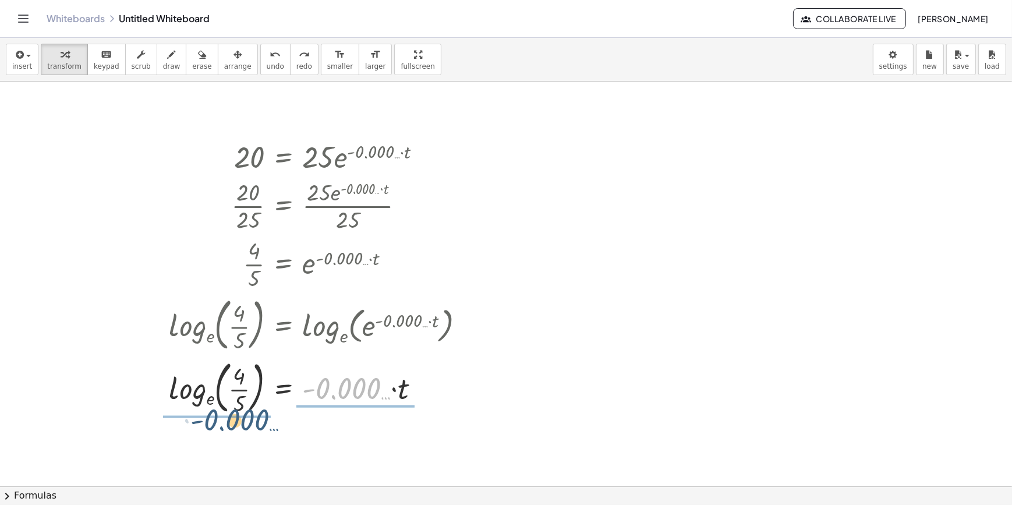
drag, startPoint x: 342, startPoint y: 393, endPoint x: 252, endPoint y: 416, distance: 93.2
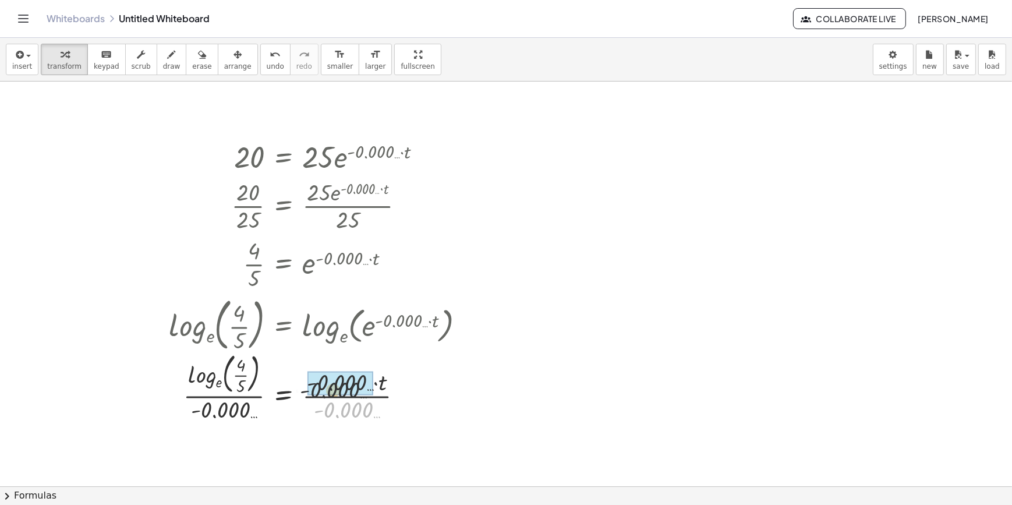
drag, startPoint x: 351, startPoint y: 412, endPoint x: 340, endPoint y: 395, distance: 19.7
click at [594, 382] on div at bounding box center [506, 486] width 1012 height 809
click at [233, 56] on icon "button" at bounding box center [237, 55] width 8 height 14
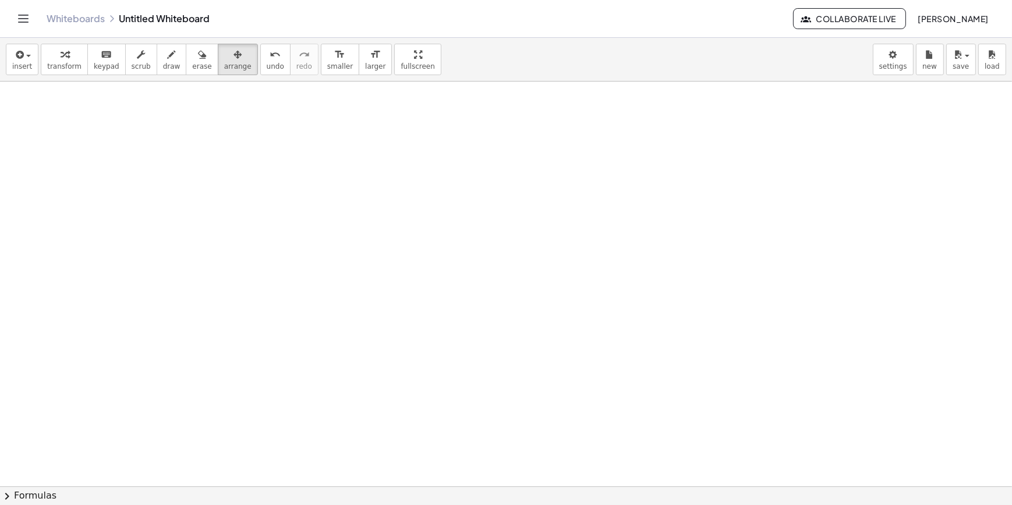
drag, startPoint x: 66, startPoint y: 62, endPoint x: 123, endPoint y: 118, distance: 80.7
click at [70, 63] on span "transform" at bounding box center [64, 66] width 34 height 8
click at [137, 132] on div at bounding box center [506, 486] width 1012 height 809
drag, startPoint x: 165, startPoint y: 162, endPoint x: 325, endPoint y: 175, distance: 160.0
click at [291, 172] on div at bounding box center [225, 154] width 154 height 40
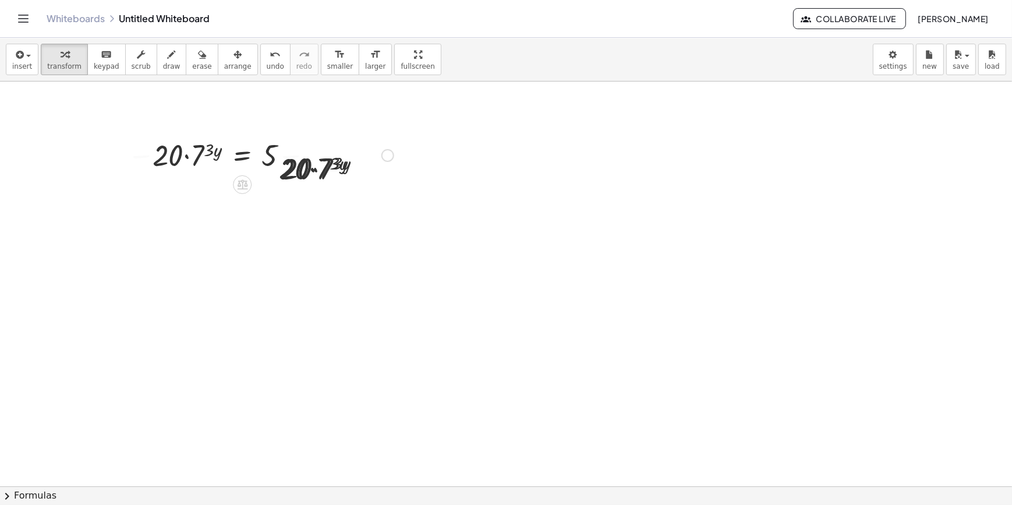
drag, startPoint x: 325, startPoint y: 175, endPoint x: 320, endPoint y: 171, distance: 6.3
click at [320, 172] on div "· 20 · 7 ( · 3 · y ) · 20 · 7 ( · 3 · y ) = 5 + · 20 · 7 ( · 3 · y ) − · 20 · 7…" at bounding box center [506, 486] width 1012 height 809
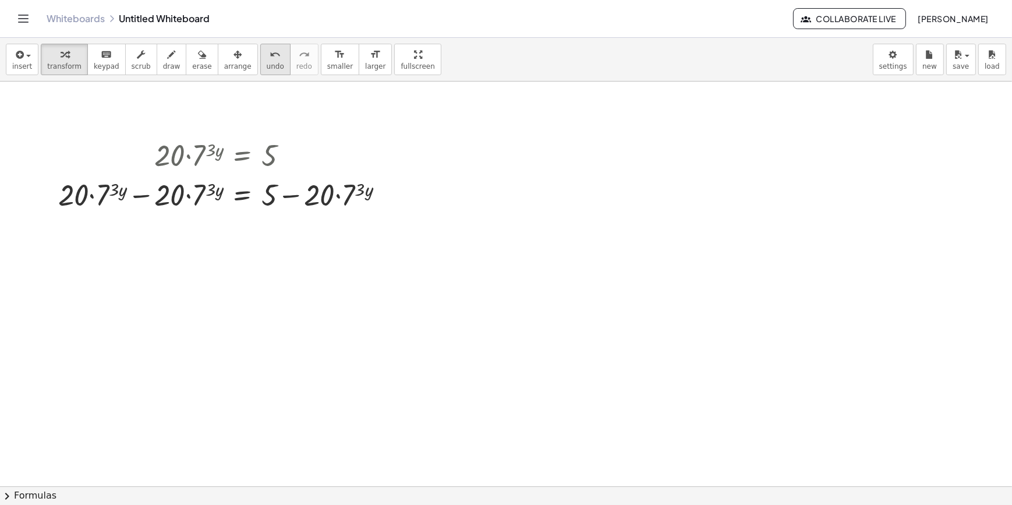
click at [267, 52] on div "undo" at bounding box center [275, 54] width 17 height 14
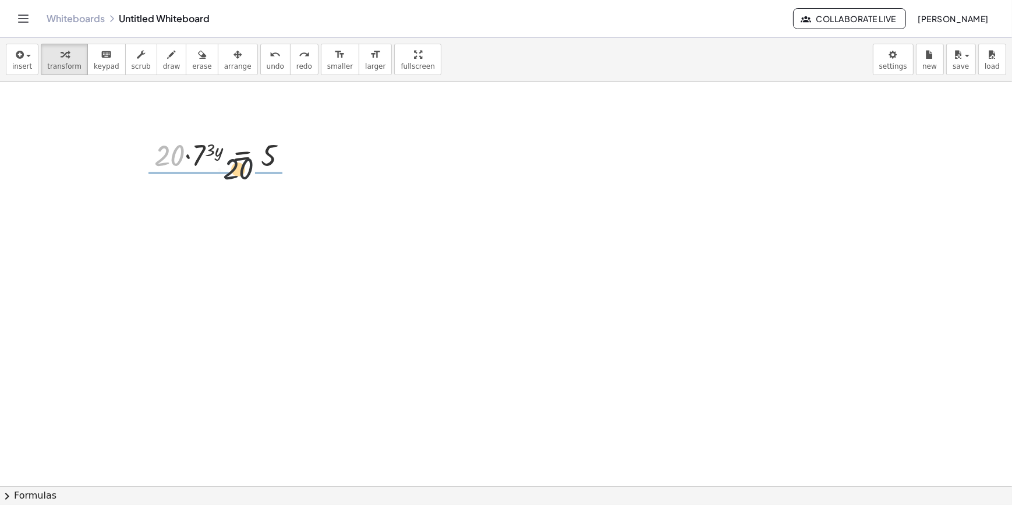
drag, startPoint x: 173, startPoint y: 160, endPoint x: 264, endPoint y: 167, distance: 90.5
click at [264, 167] on div at bounding box center [225, 154] width 154 height 40
click at [265, 165] on div at bounding box center [238, 154] width 164 height 58
click at [179, 161] on div at bounding box center [228, 154] width 160 height 58
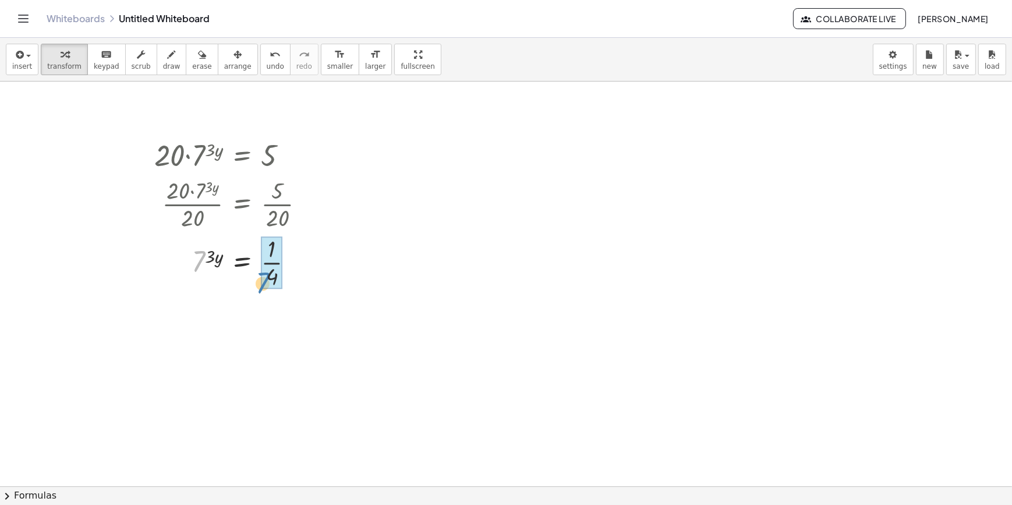
drag, startPoint x: 198, startPoint y: 257, endPoint x: 263, endPoint y: 274, distance: 66.8
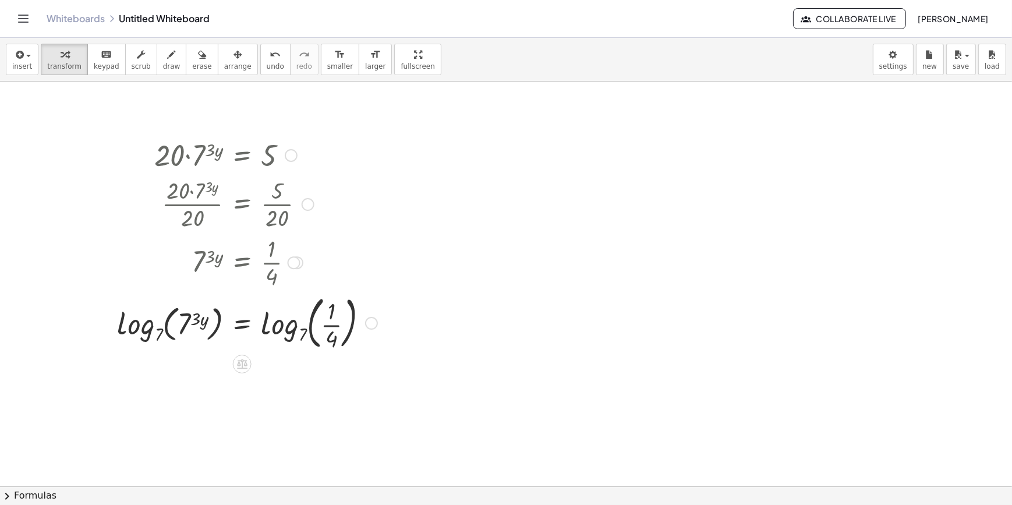
click at [309, 325] on div at bounding box center [247, 322] width 272 height 63
click at [295, 338] on div at bounding box center [247, 322] width 272 height 63
click at [299, 336] on div at bounding box center [247, 322] width 272 height 63
click at [157, 337] on div at bounding box center [247, 322] width 272 height 63
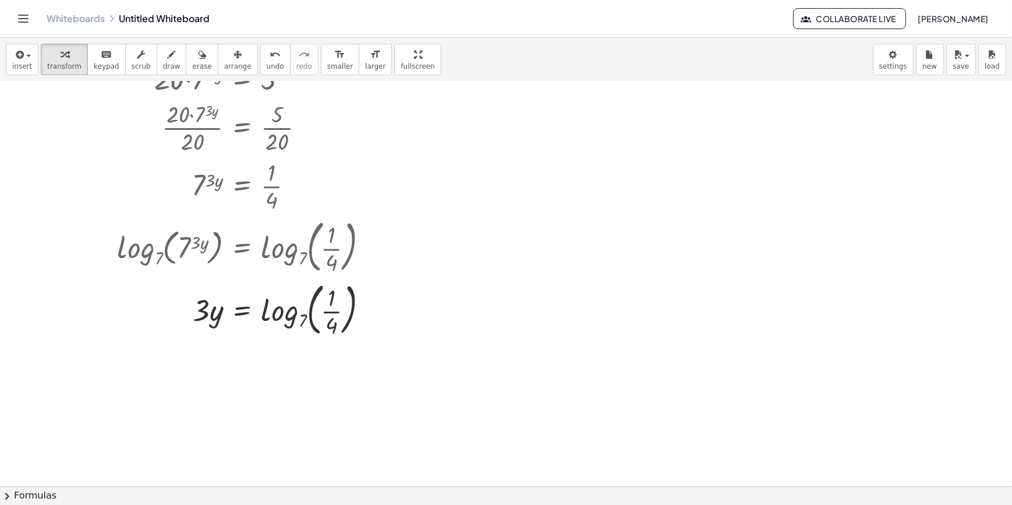
scroll to position [158, 0]
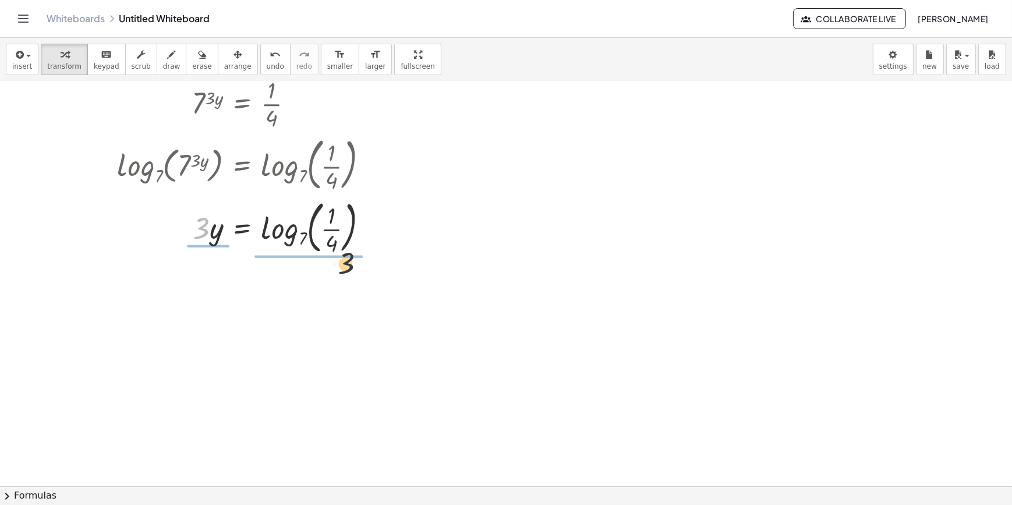
drag, startPoint x: 195, startPoint y: 236, endPoint x: 348, endPoint y: 270, distance: 156.7
click at [347, 270] on div "· 20 · 7 ( · 3 · y ) = 5 · 20 · 7 ( · 3 · y ) · 20 = · [DATE] · 7 ( · 3 · y ) ·…" at bounding box center [506, 327] width 1012 height 809
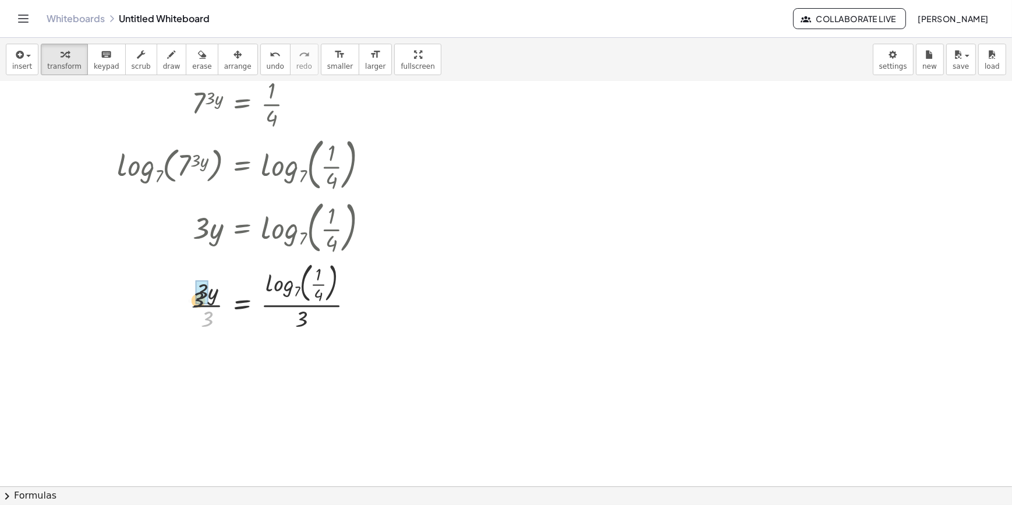
drag, startPoint x: 213, startPoint y: 317, endPoint x: 206, endPoint y: 303, distance: 15.6
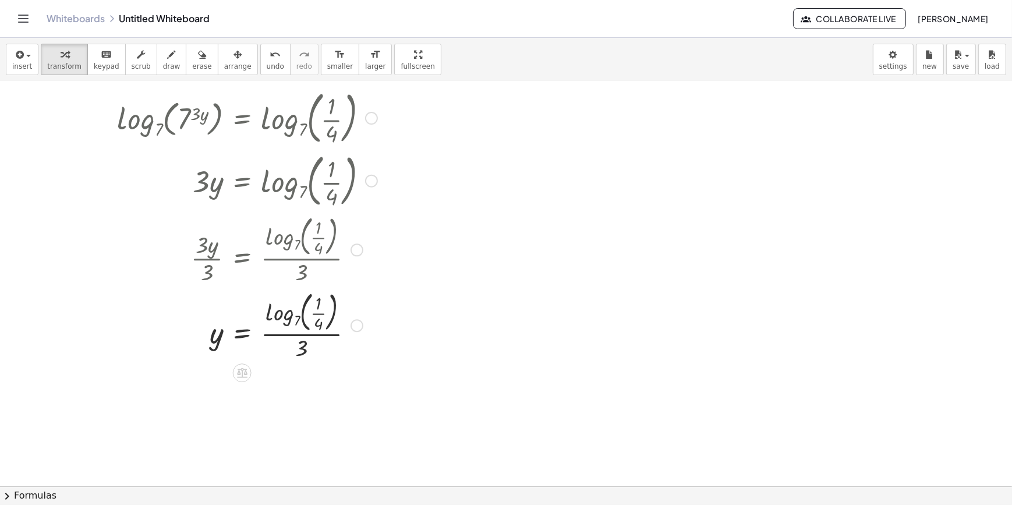
scroll to position [264, 0]
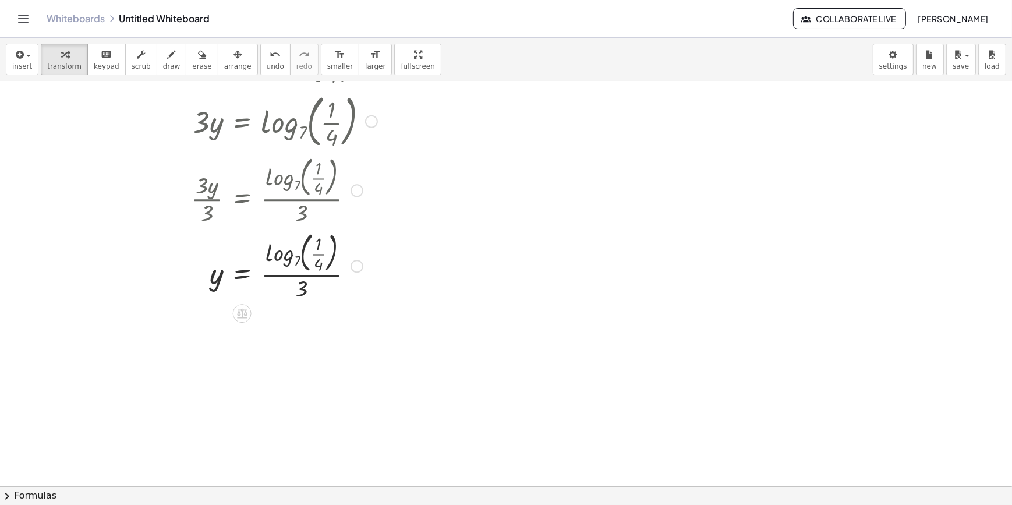
click at [296, 274] on div at bounding box center [247, 265] width 272 height 76
click at [291, 257] on div at bounding box center [247, 265] width 272 height 76
click at [296, 258] on div at bounding box center [247, 265] width 272 height 76
click at [317, 257] on div at bounding box center [247, 265] width 272 height 76
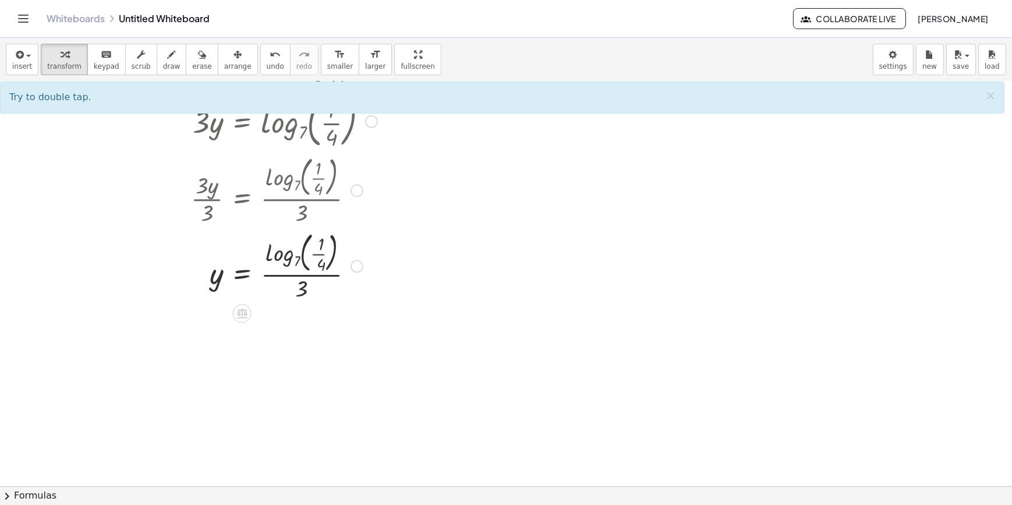
click at [314, 254] on div at bounding box center [247, 265] width 272 height 76
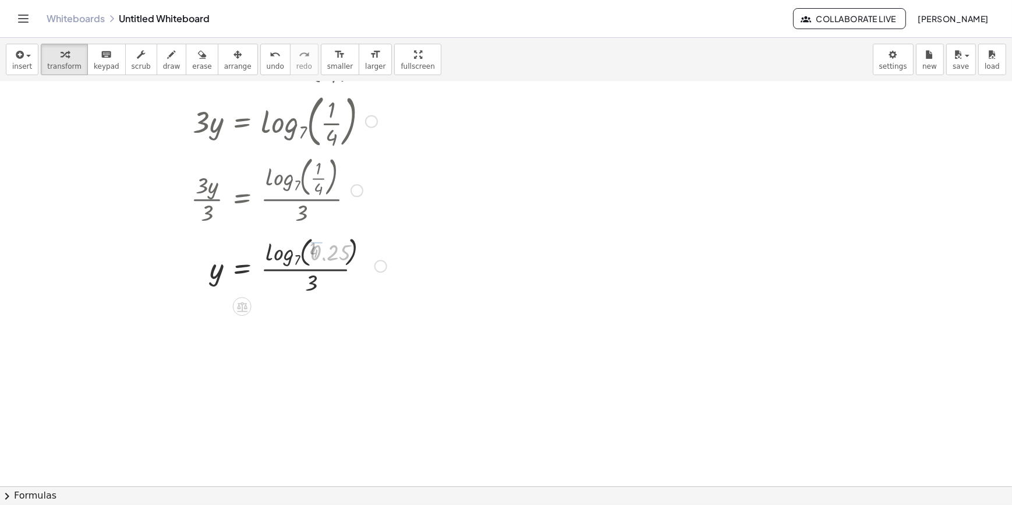
click at [307, 257] on div at bounding box center [251, 265] width 281 height 62
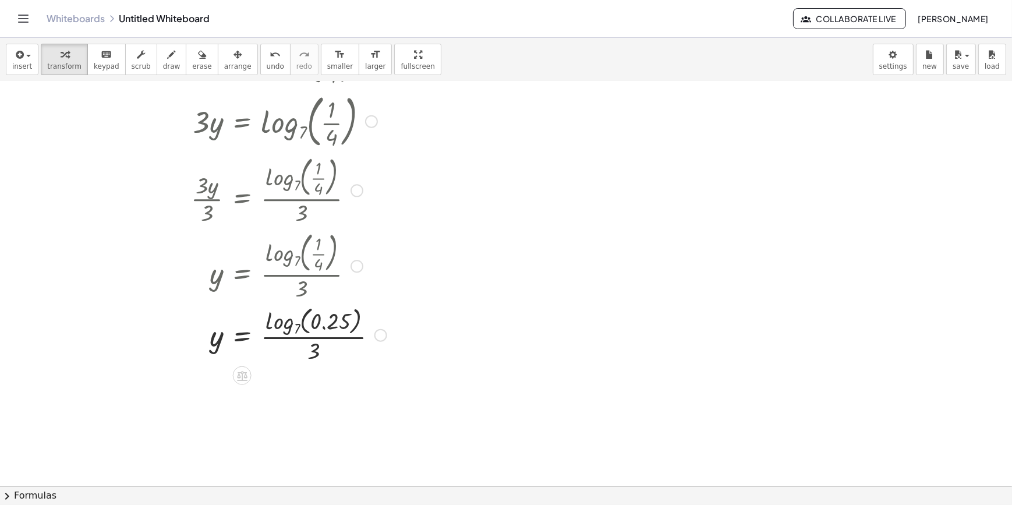
click at [297, 328] on div at bounding box center [251, 334] width 281 height 62
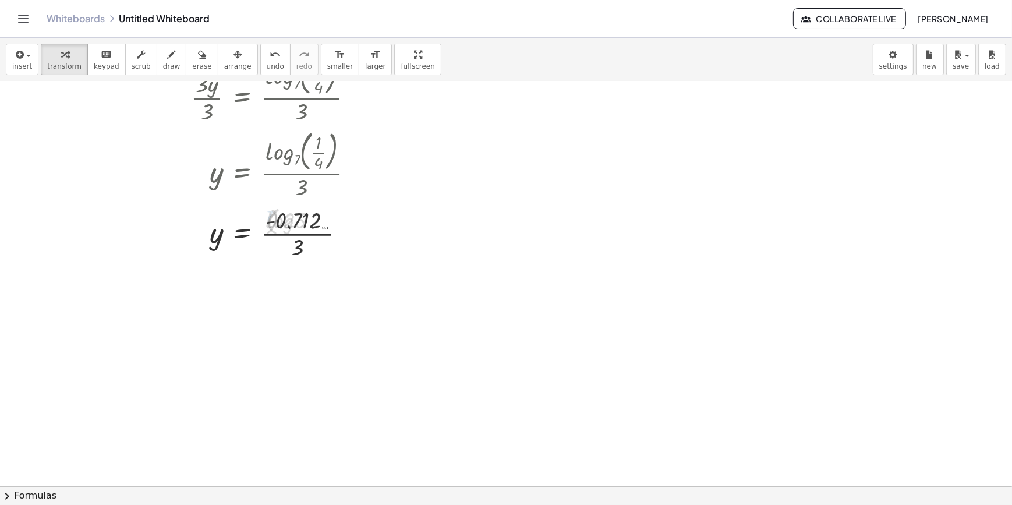
scroll to position [370, 0]
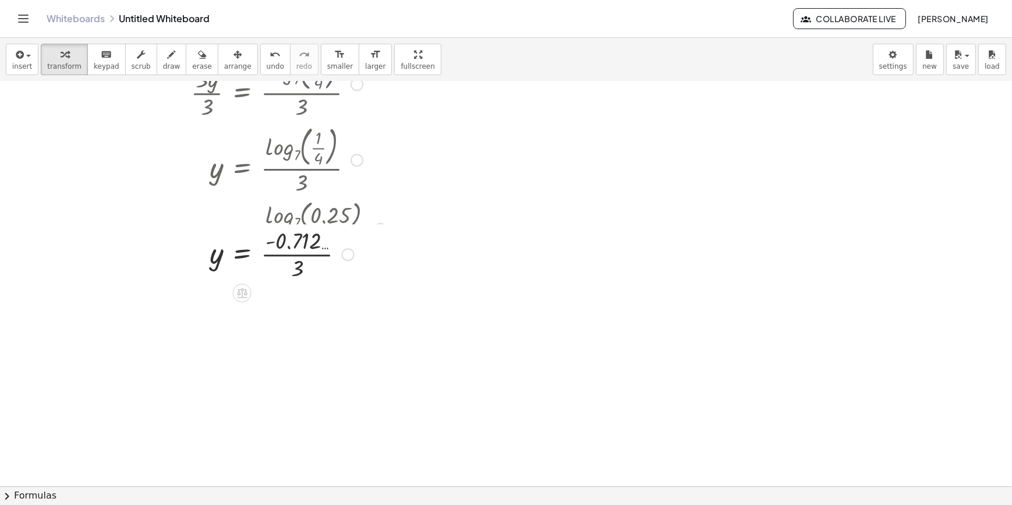
click at [299, 265] on div at bounding box center [251, 253] width 281 height 58
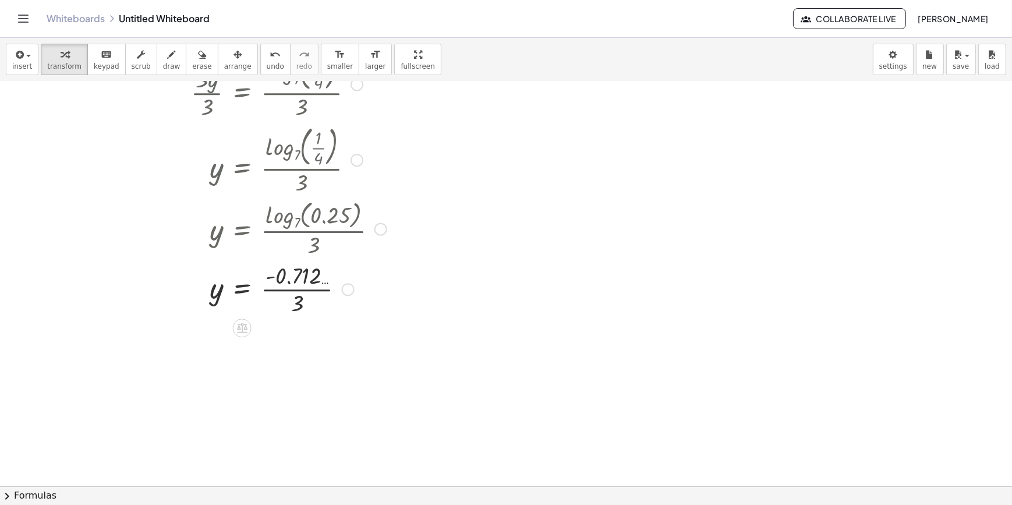
click at [309, 296] on div at bounding box center [251, 288] width 281 height 58
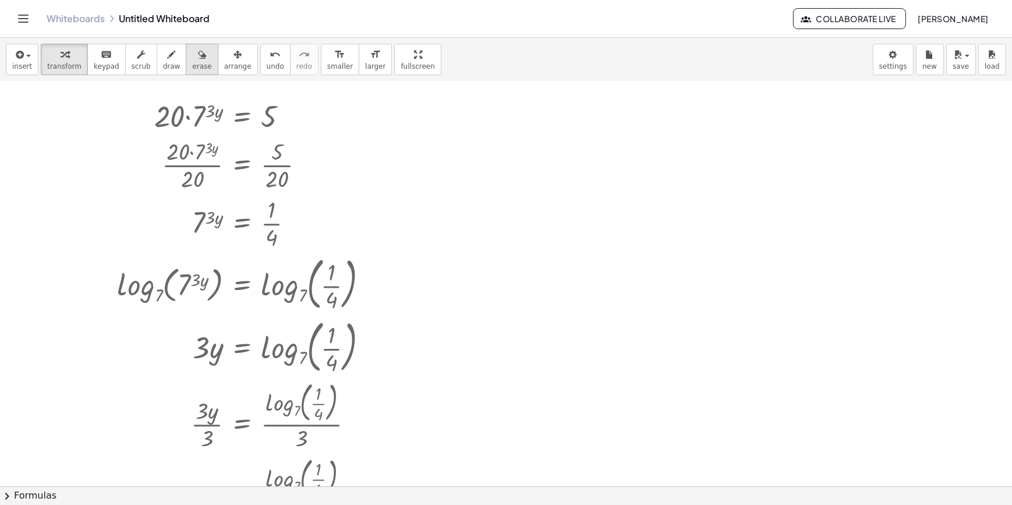
scroll to position [0, 0]
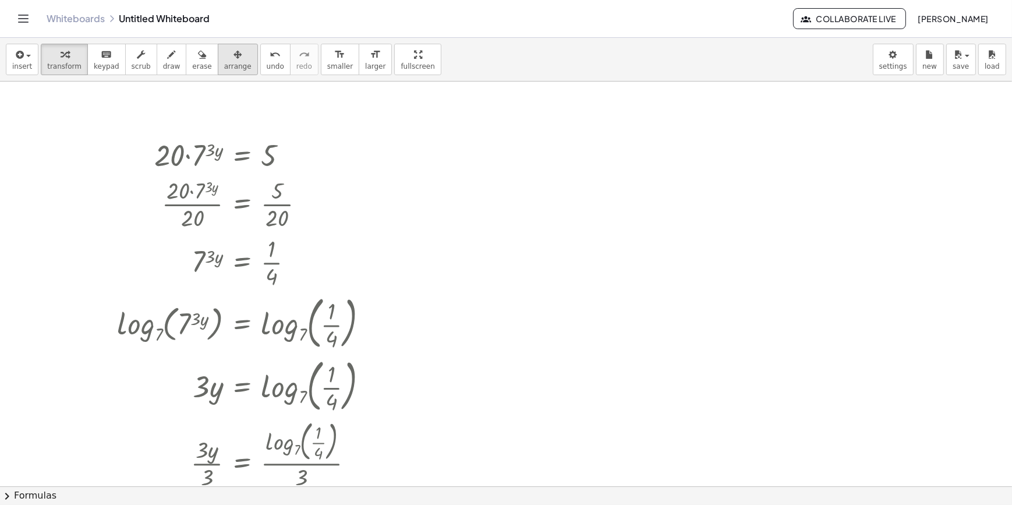
drag, startPoint x: 200, startPoint y: 48, endPoint x: 212, endPoint y: 50, distance: 11.8
click at [218, 48] on button "arrange" at bounding box center [238, 59] width 40 height 31
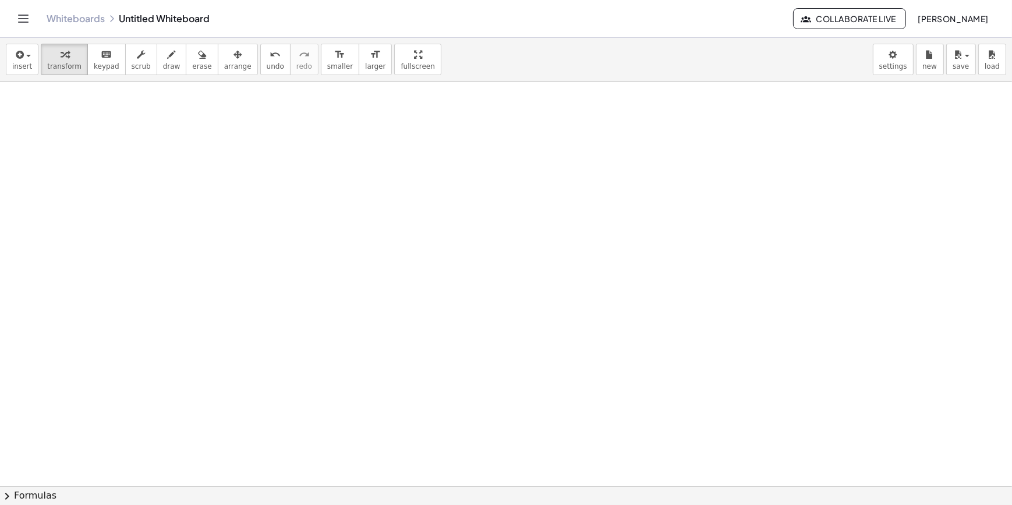
drag, startPoint x: 58, startPoint y: 66, endPoint x: 180, endPoint y: 132, distance: 139.4
click at [61, 66] on span "transform" at bounding box center [64, 66] width 34 height 8
click at [199, 139] on div at bounding box center [506, 486] width 1012 height 809
drag, startPoint x: 235, startPoint y: 172, endPoint x: 334, endPoint y: 182, distance: 99.5
click at [338, 180] on div at bounding box center [303, 162] width 173 height 58
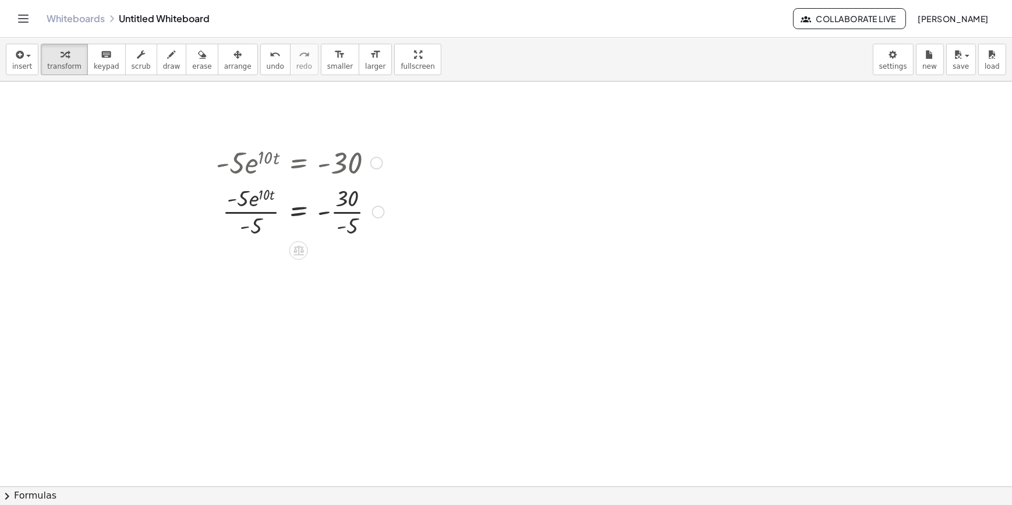
click at [355, 226] on div at bounding box center [300, 211] width 180 height 58
drag, startPoint x: 257, startPoint y: 282, endPoint x: 229, endPoint y: 252, distance: 41.2
click at [229, 252] on div at bounding box center [300, 269] width 180 height 58
click at [247, 263] on div at bounding box center [300, 269] width 180 height 58
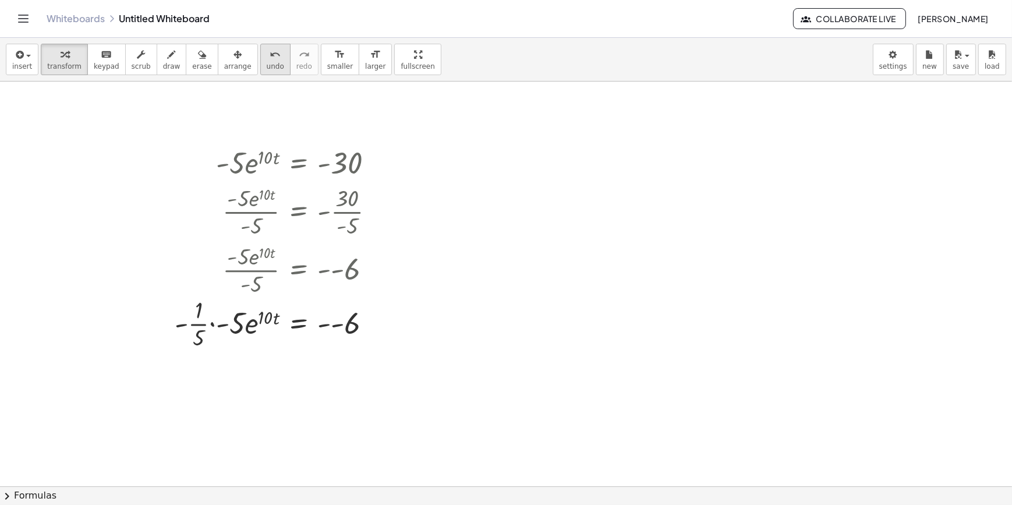
click at [270, 57] on icon "undo" at bounding box center [275, 55] width 11 height 14
drag, startPoint x: 256, startPoint y: 279, endPoint x: 248, endPoint y: 264, distance: 16.4
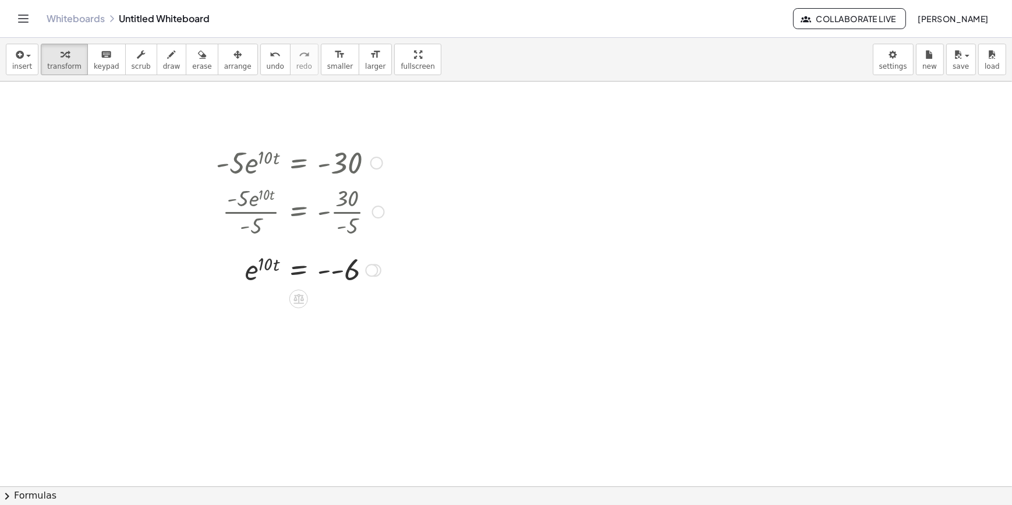
click at [330, 278] on div at bounding box center [300, 269] width 180 height 38
drag, startPoint x: 253, startPoint y: 316, endPoint x: 324, endPoint y: 326, distance: 72.4
click at [324, 326] on div "· - 5 · e ( · 10 · t ) = - 30 · - 5 · e ( · 10 · t ) · - 5 = - · 30 · - 5 · - 5…" at bounding box center [296, 234] width 194 height 190
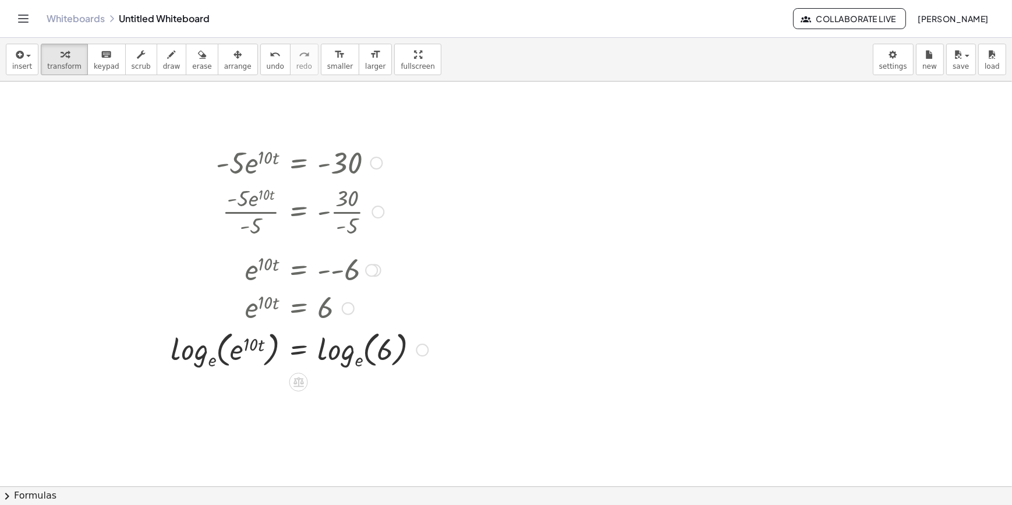
click at [224, 357] on div at bounding box center [299, 348] width 269 height 45
click at [210, 367] on div at bounding box center [299, 348] width 269 height 45
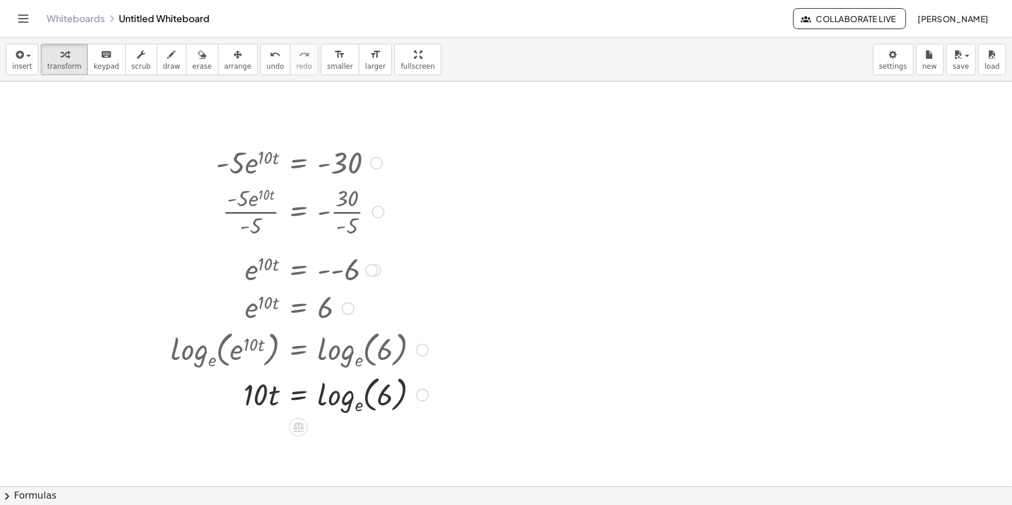
click at [366, 403] on div at bounding box center [299, 393] width 269 height 45
click at [360, 408] on div at bounding box center [299, 393] width 269 height 45
click at [360, 408] on div at bounding box center [299, 394] width 269 height 40
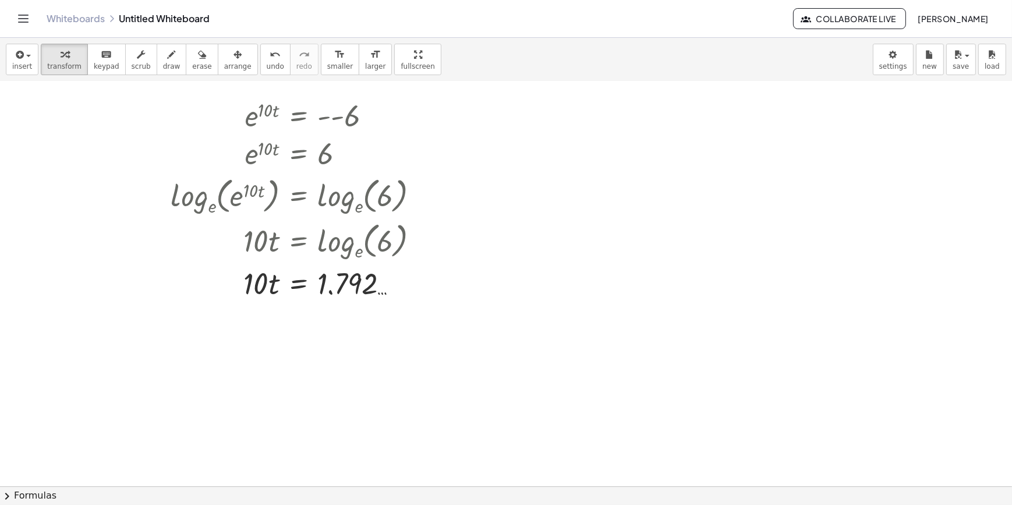
scroll to position [158, 0]
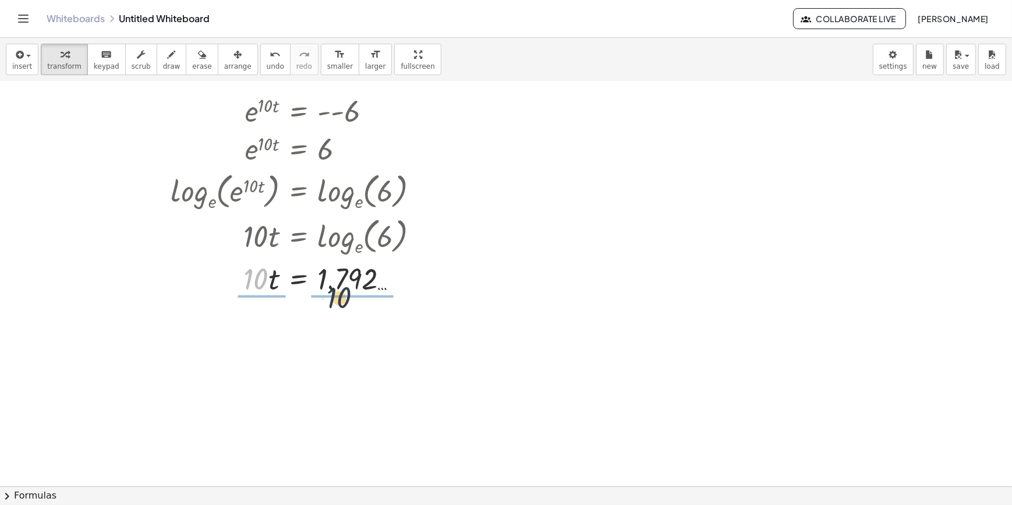
drag, startPoint x: 257, startPoint y: 300, endPoint x: 342, endPoint y: 312, distance: 85.8
click at [342, 312] on div "· - 5 · e ( · 10 · t ) = - 30 · - 5 · e ( · 10 · t ) · - 5 = - · 30 · - 5 · - 5…" at bounding box center [506, 327] width 1012 height 809
click at [341, 312] on div at bounding box center [506, 327] width 1012 height 809
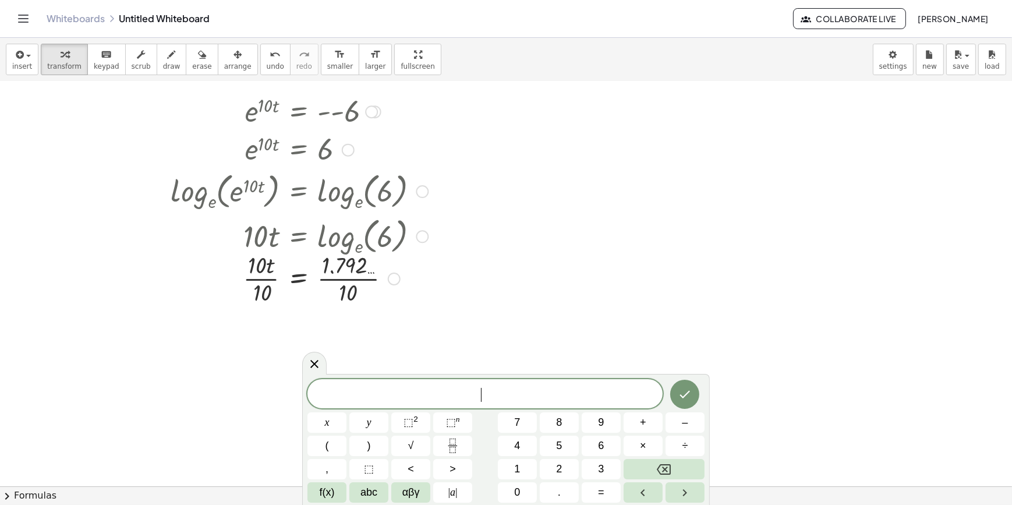
click at [344, 291] on div at bounding box center [299, 278] width 269 height 58
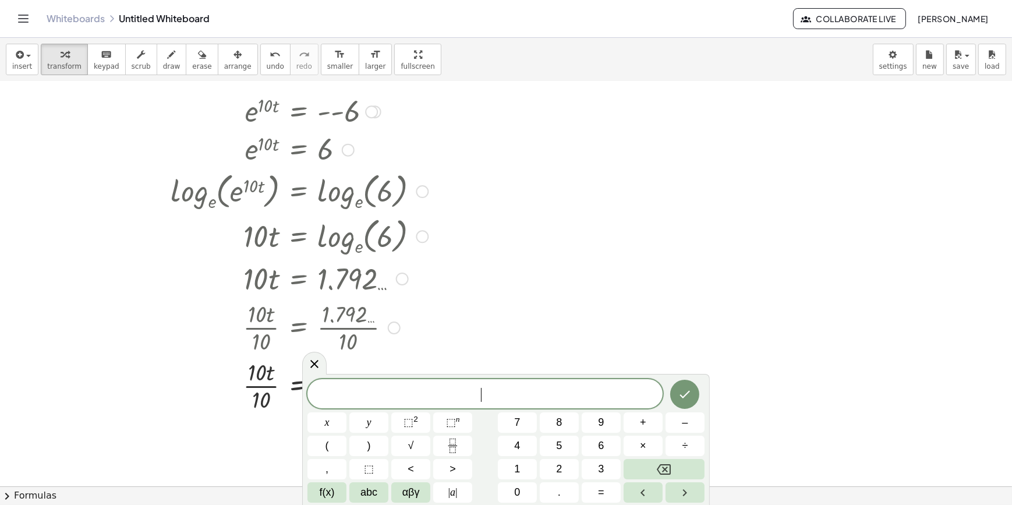
click at [255, 397] on div at bounding box center [299, 385] width 269 height 58
click at [431, 329] on div "· - 5 · e ( · 10 · t ) = - 30 · - 5 · e ( · 10 · t ) · - 5 = - · 30 · - 5 · - 5…" at bounding box center [295, 194] width 284 height 426
click at [314, 361] on icon at bounding box center [314, 363] width 14 height 14
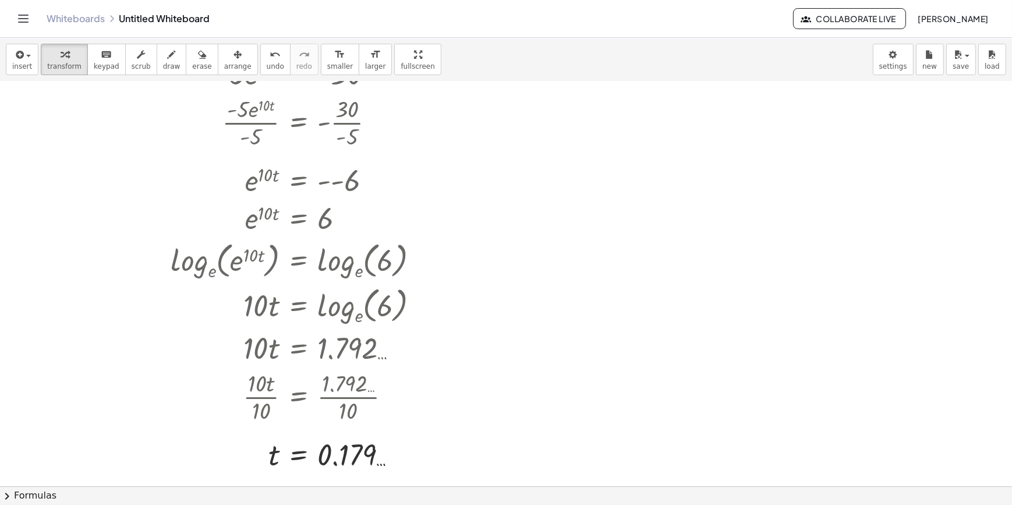
scroll to position [105, 0]
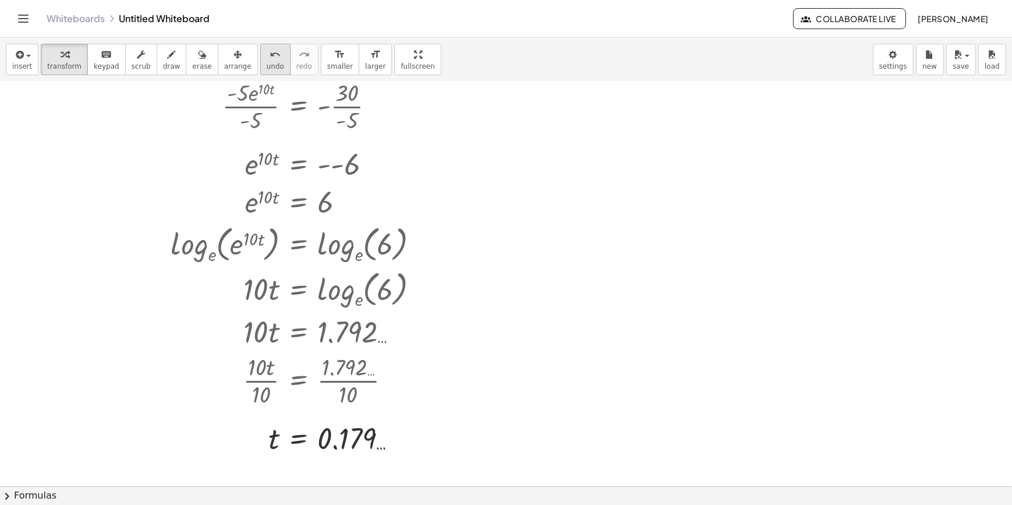
click at [267, 63] on span "undo" at bounding box center [275, 66] width 17 height 8
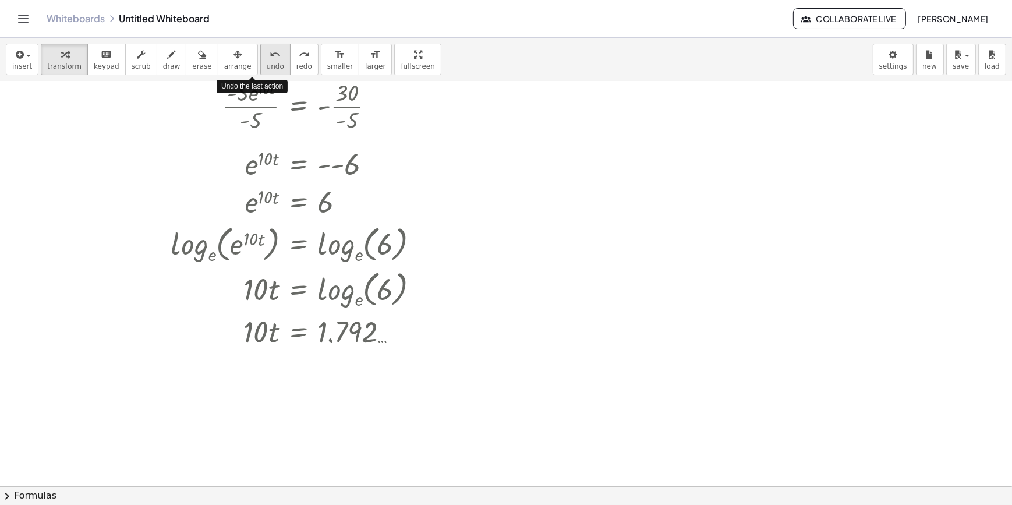
click at [267, 63] on span "undo" at bounding box center [275, 66] width 17 height 8
click at [267, 62] on span "undo" at bounding box center [275, 66] width 17 height 8
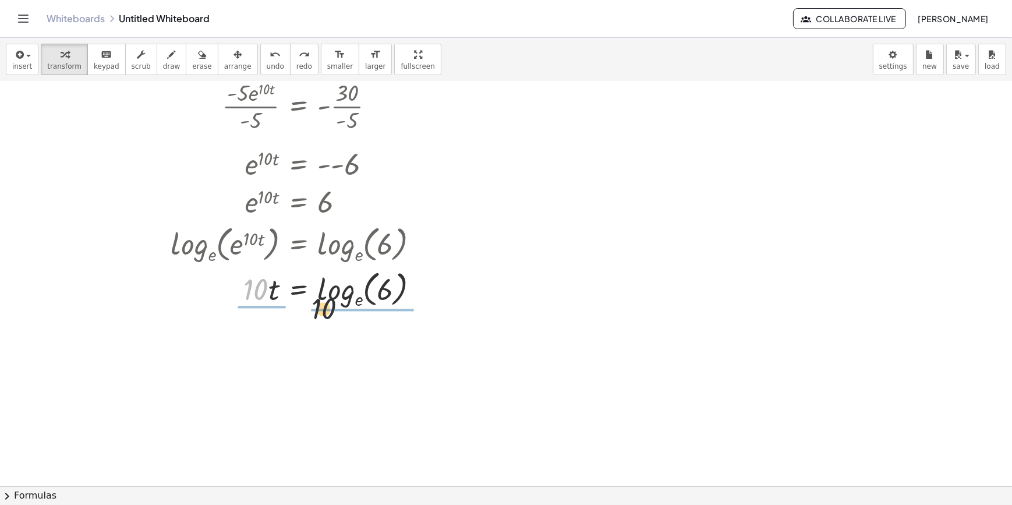
drag, startPoint x: 329, startPoint y: 306, endPoint x: 369, endPoint y: 314, distance: 41.0
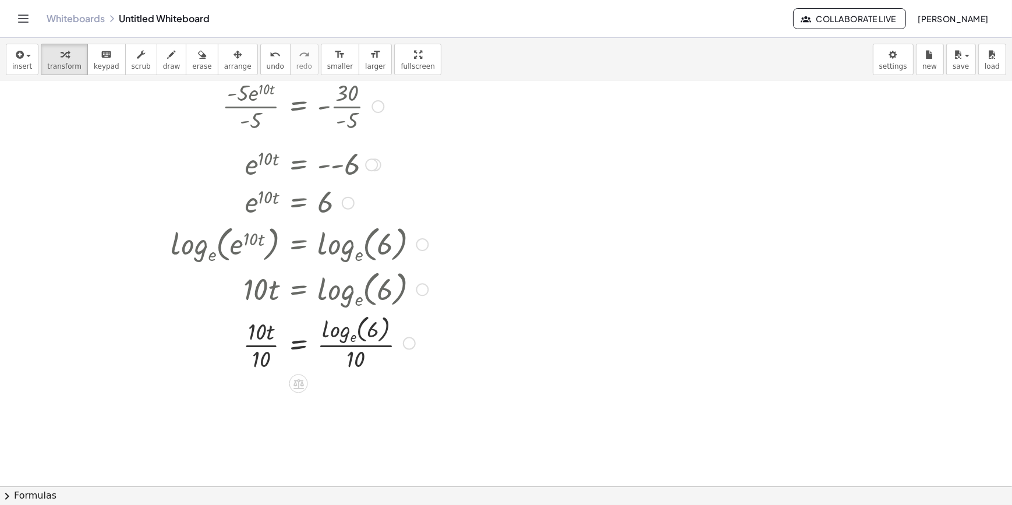
click at [261, 340] on div at bounding box center [299, 342] width 269 height 62
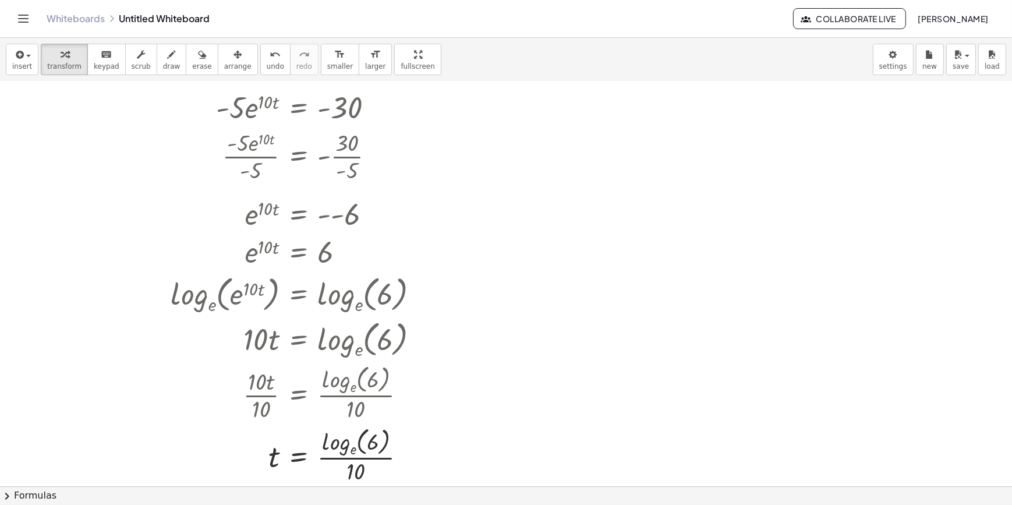
scroll to position [0, 0]
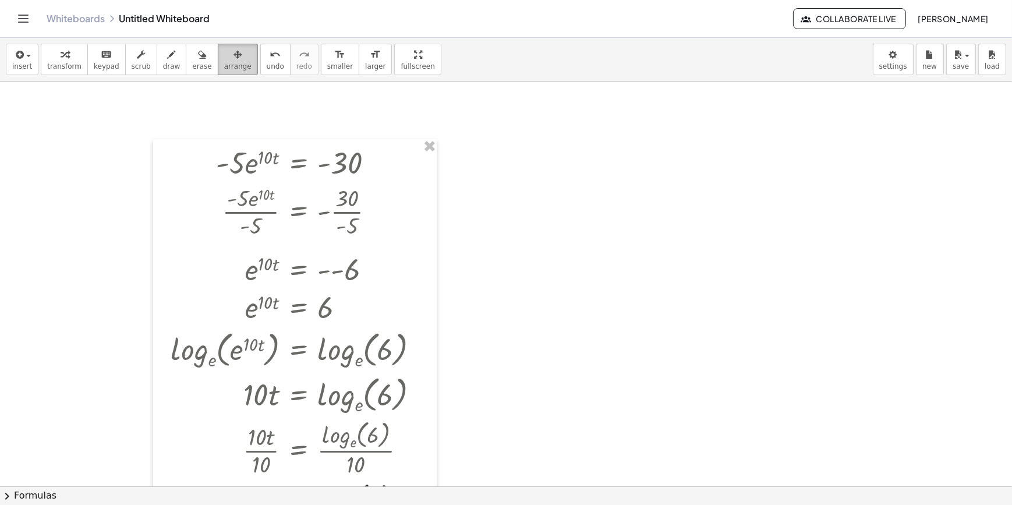
click at [225, 66] on span "arrange" at bounding box center [237, 66] width 27 height 8
